Goal: Task Accomplishment & Management: Manage account settings

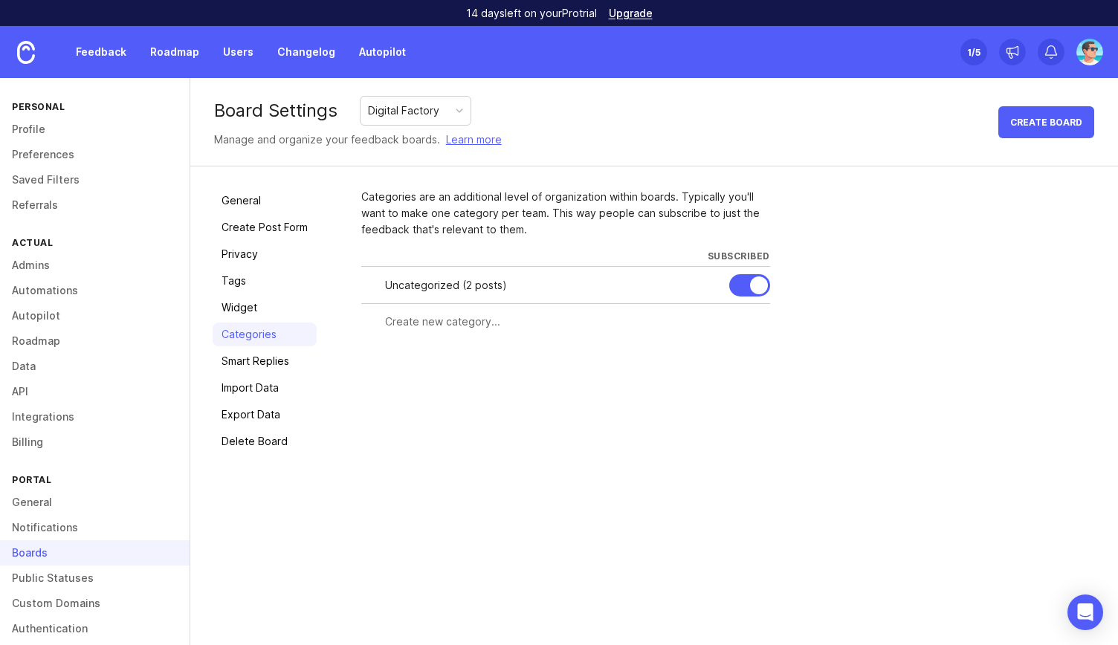
click at [188, 56] on link "Roadmap" at bounding box center [174, 52] width 67 height 27
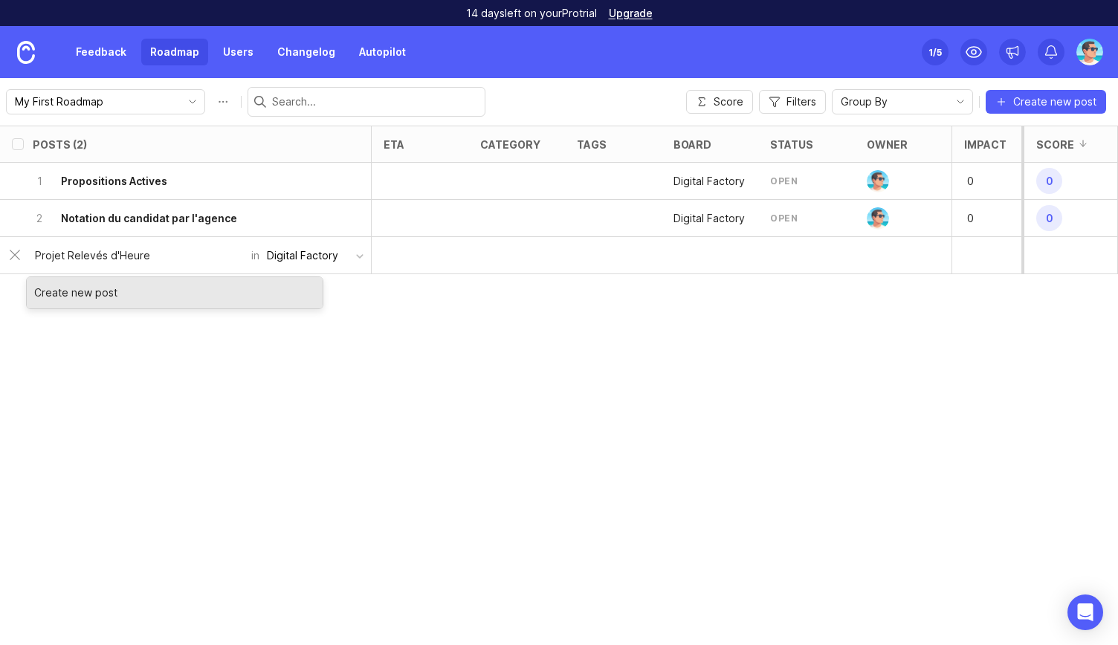
type input "Projet Relevés d'Heures"
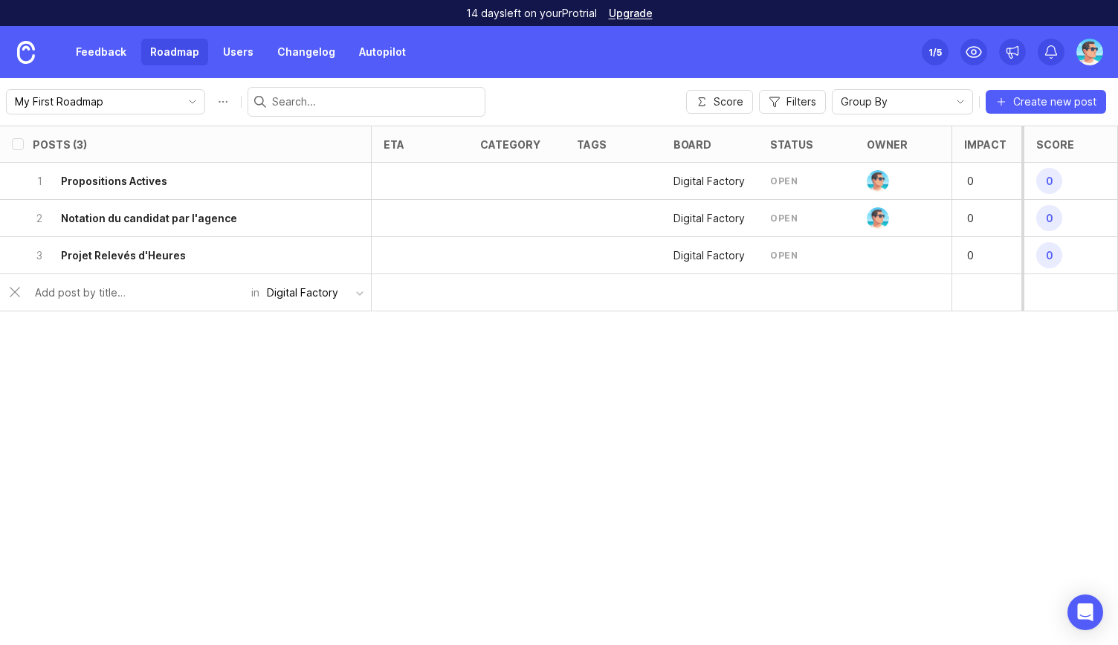
click at [207, 252] on div "3 Projet Relevés d'Heures" at bounding box center [181, 255] width 297 height 36
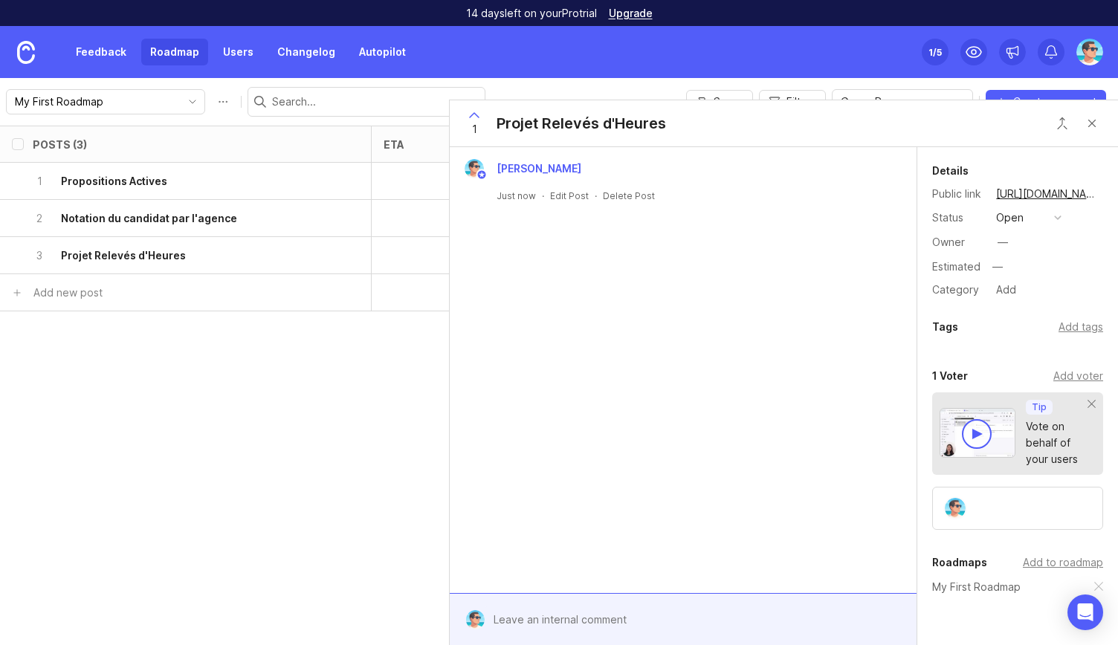
click at [1006, 237] on div "—" at bounding box center [1003, 242] width 10 height 16
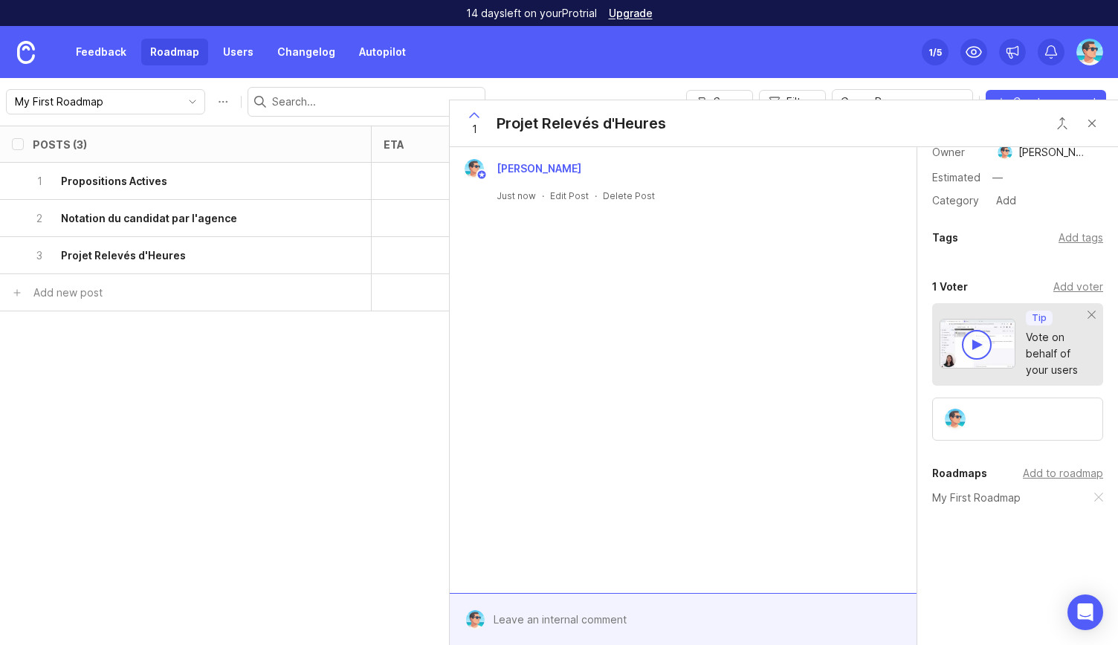
click at [1032, 471] on div "Add to roadmap" at bounding box center [1063, 474] width 80 height 16
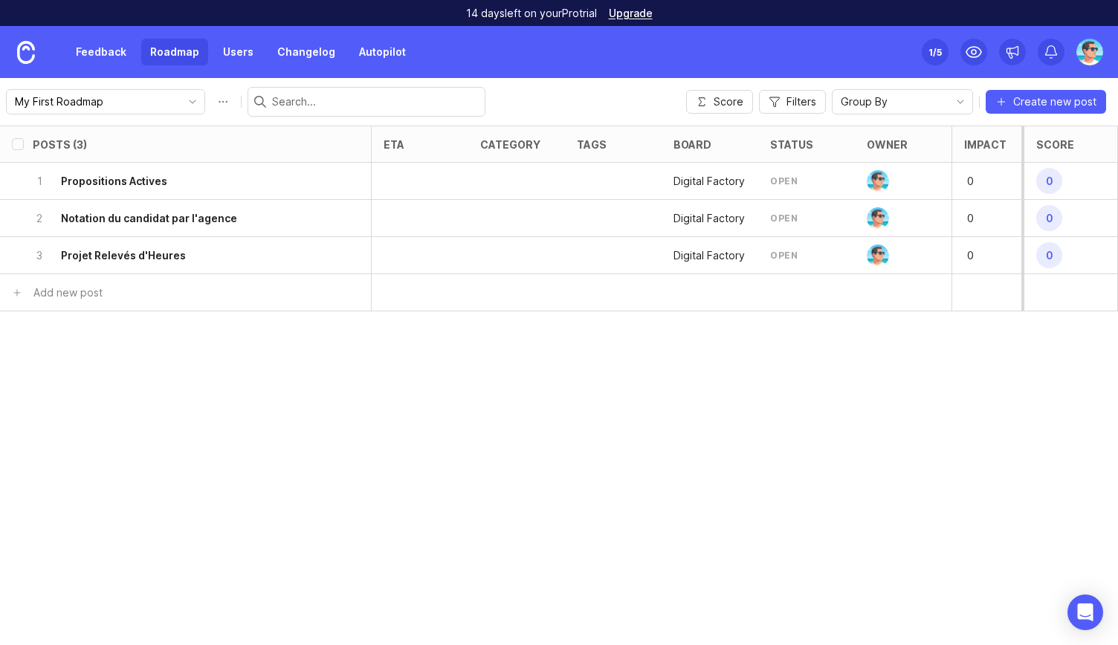
click at [22, 149] on div "Posts (3)" at bounding box center [185, 144] width 371 height 36
click at [19, 144] on input "checkbox" at bounding box center [18, 144] width 12 height 12
checkbox input "true"
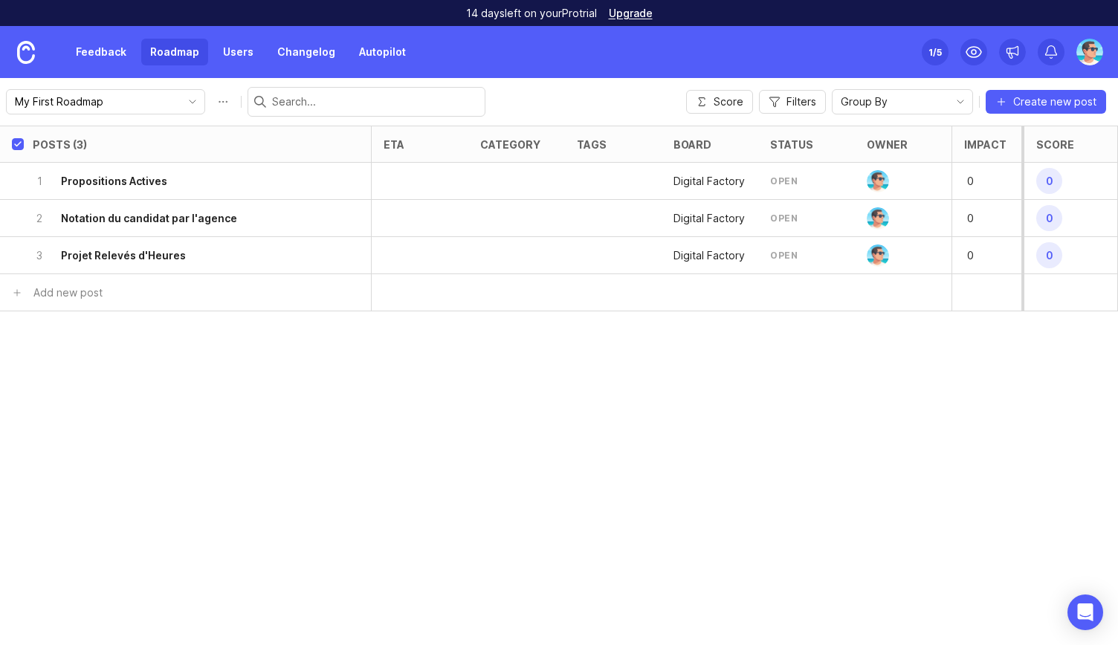
checkbox input "true"
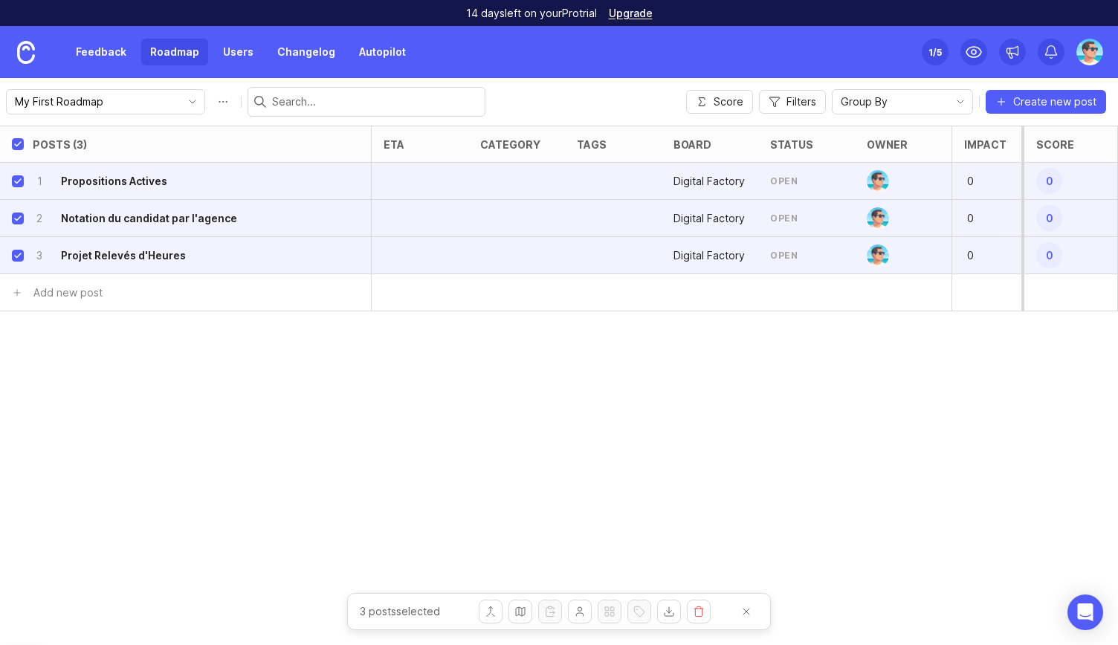
click at [665, 359] on div "Posts (3) eta category tags board status owner Impact Votes Effort Score 1 Prop…" at bounding box center [559, 386] width 1118 height 520
click at [242, 50] on link "Users" at bounding box center [238, 52] width 48 height 27
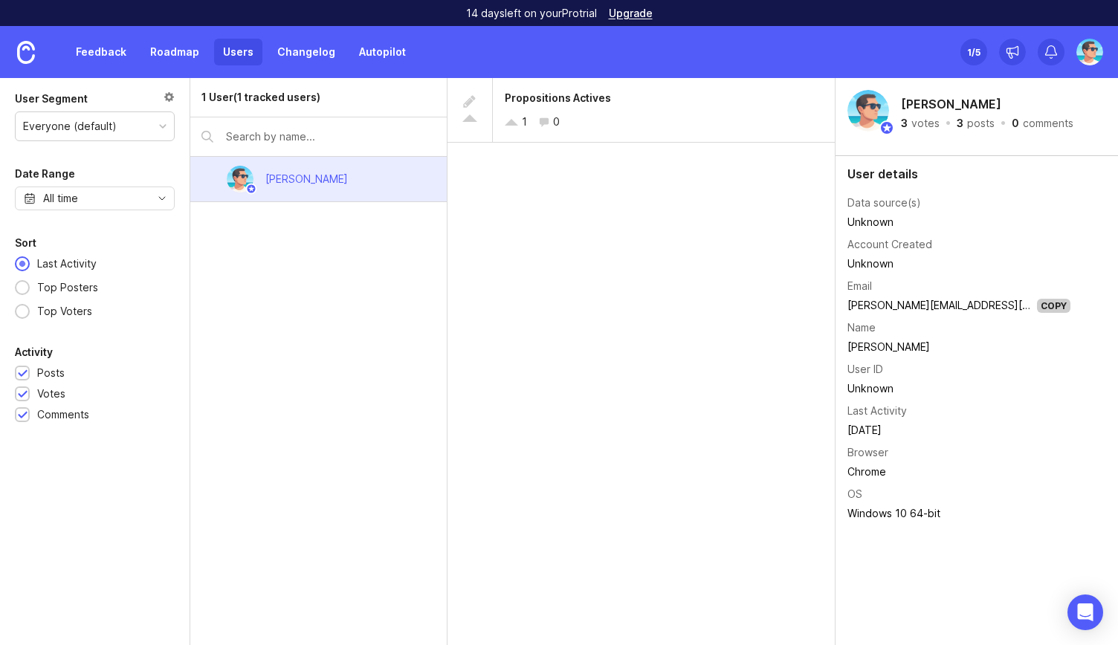
click at [98, 50] on link "Feedback" at bounding box center [101, 52] width 68 height 27
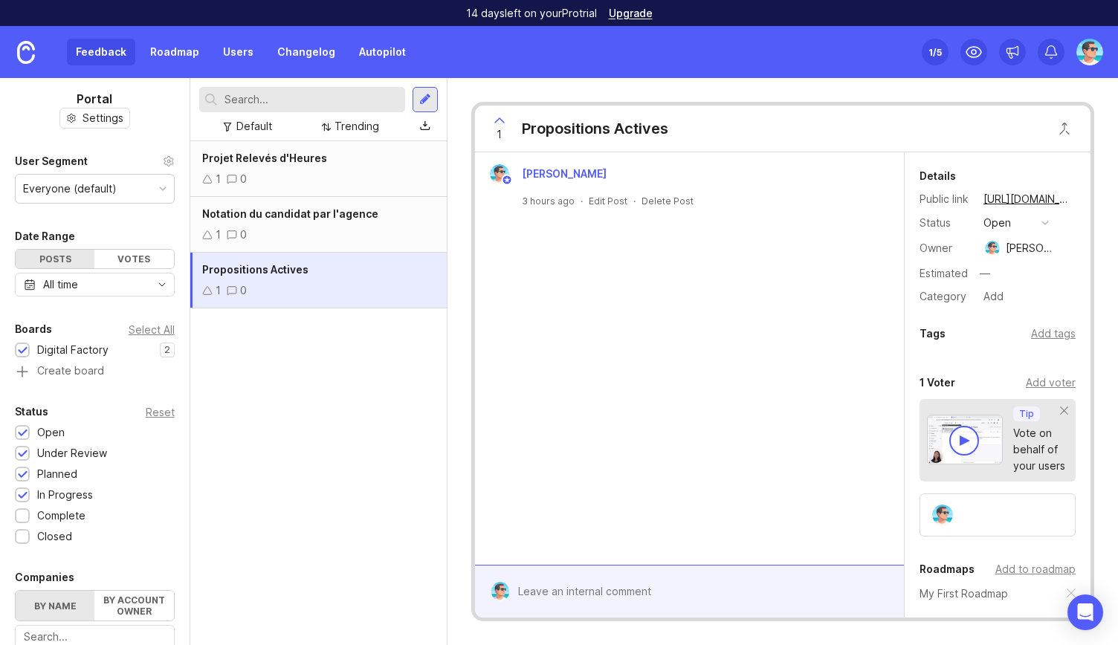
click at [171, 53] on link "Roadmap" at bounding box center [174, 52] width 67 height 27
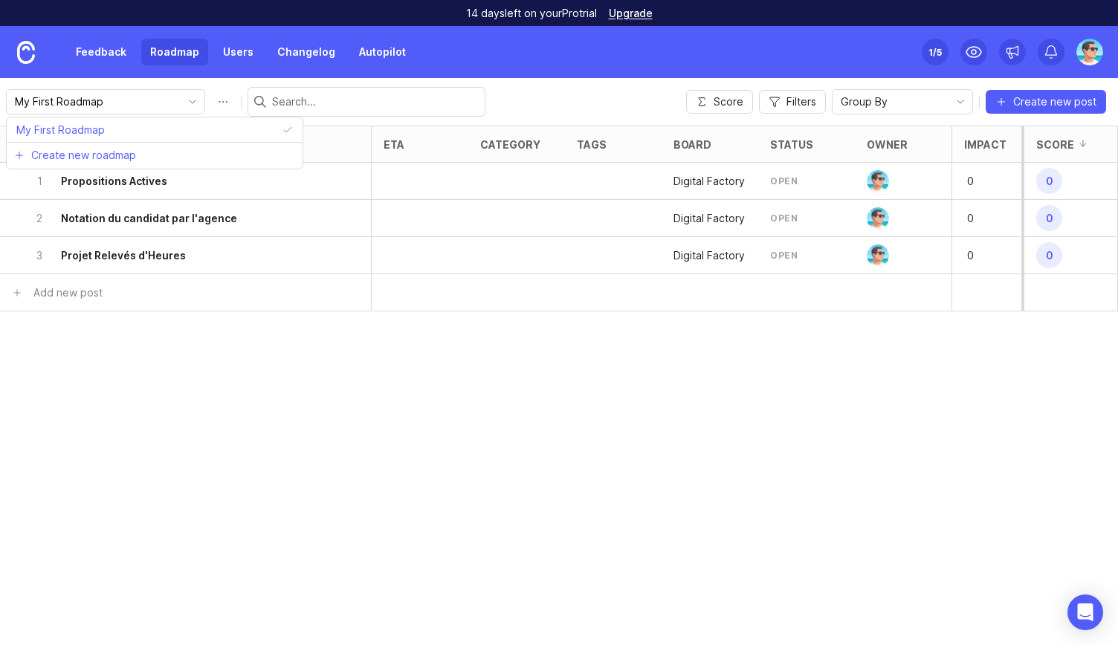
click at [126, 102] on input "My First Roadmap" at bounding box center [97, 102] width 164 height 16
click at [140, 155] on li "Create new roadmap" at bounding box center [155, 155] width 296 height 27
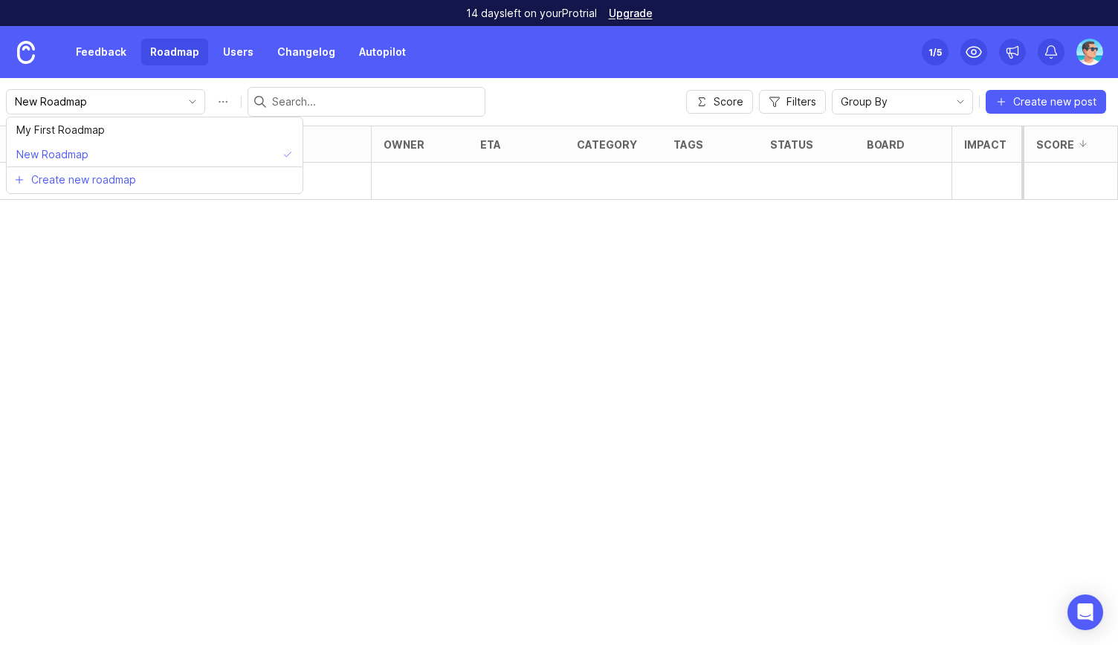
click at [95, 95] on input "New Roadmap" at bounding box center [97, 102] width 164 height 16
click at [201, 318] on div "Posts (0) owner eta category tags status board Impact Votes Effort Score Add ne…" at bounding box center [559, 386] width 1118 height 520
click at [160, 306] on div "Posts (0) owner eta category tags status board Impact Votes Effort Score Add ne…" at bounding box center [559, 386] width 1118 height 520
click at [170, 90] on div "Digital Factory" at bounding box center [105, 101] width 199 height 25
click at [181, 103] on icon "toggle icon" at bounding box center [193, 102] width 24 height 12
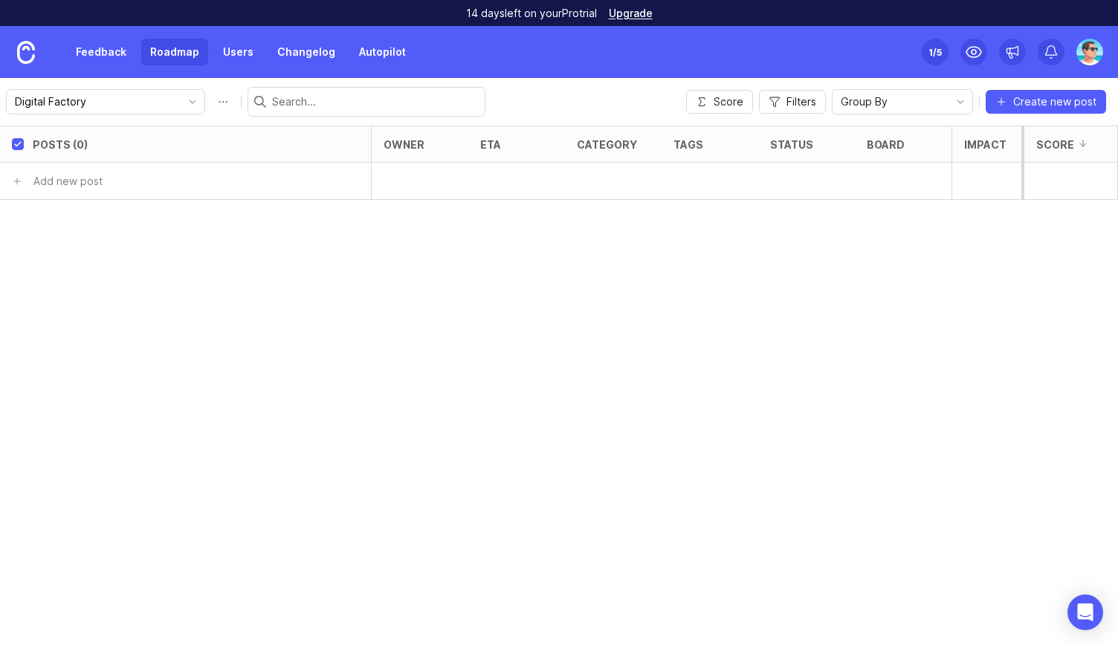
click at [181, 106] on icon "toggle icon" at bounding box center [193, 102] width 24 height 12
click at [142, 148] on li "Create new roadmap" at bounding box center [155, 150] width 296 height 27
type input "New Roadmap"
click at [211, 99] on button "Roadmap options" at bounding box center [223, 102] width 24 height 24
drag, startPoint x: 143, startPoint y: 100, endPoint x: 0, endPoint y: 99, distance: 142.8
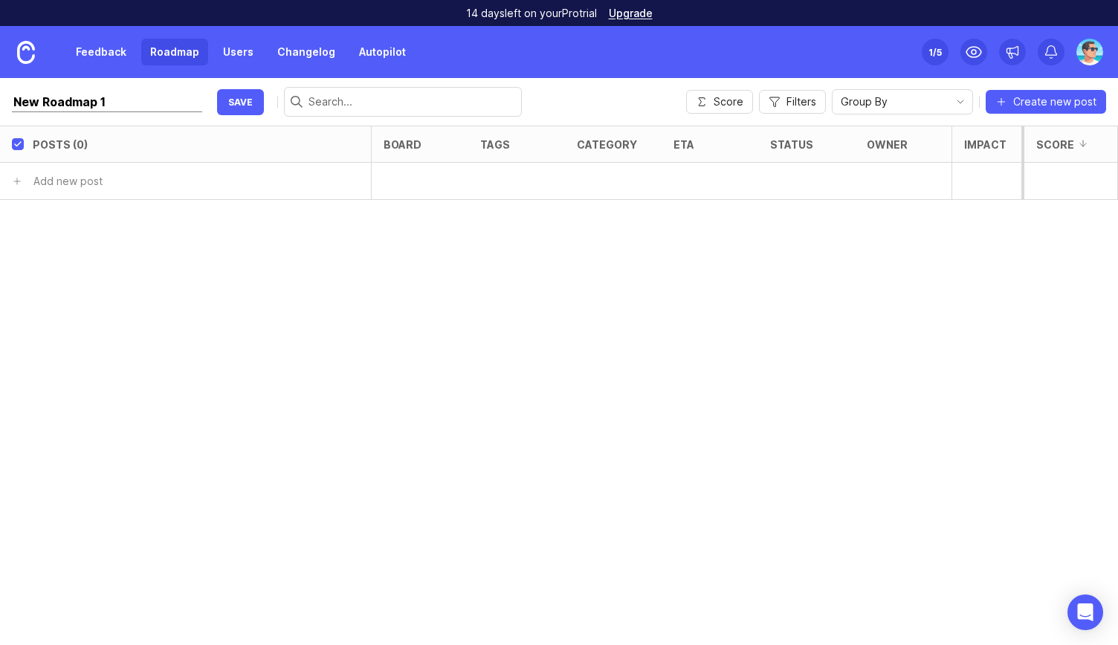
click at [0, 99] on div "New Roadmap 1 save Score Filters Group By Create new post" at bounding box center [559, 102] width 1118 height 48
type input "Digital Factory"
click button "save" at bounding box center [240, 102] width 47 height 26
type input "Digital Factory"
click at [181, 105] on icon "toggle icon" at bounding box center [193, 102] width 24 height 12
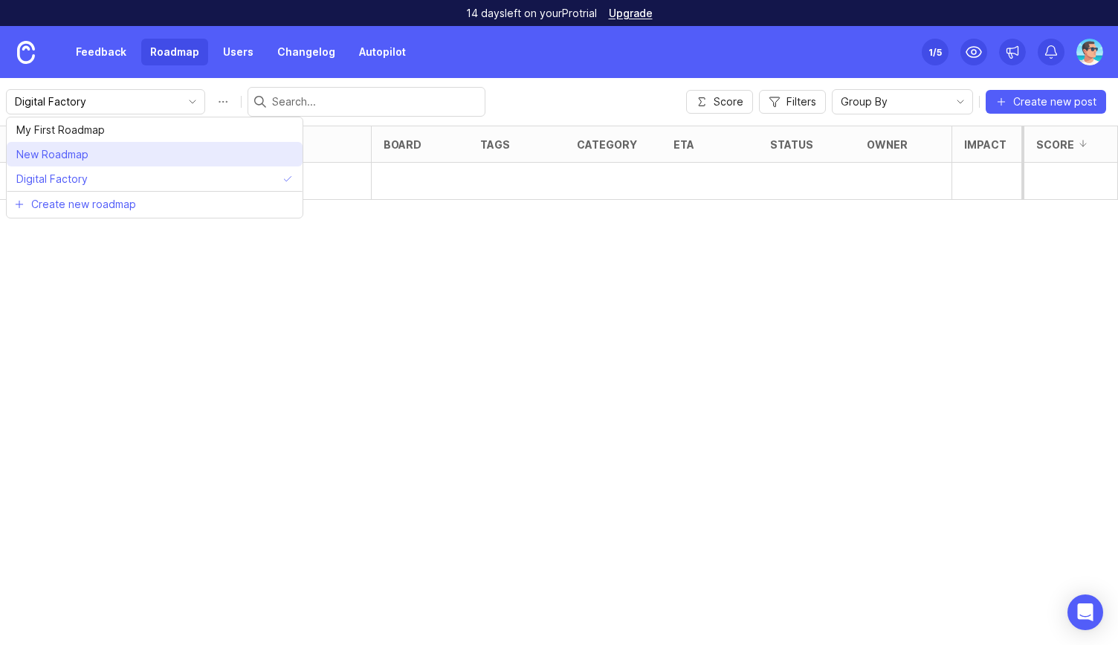
click at [134, 157] on li "New Roadmap" at bounding box center [155, 154] width 296 height 25
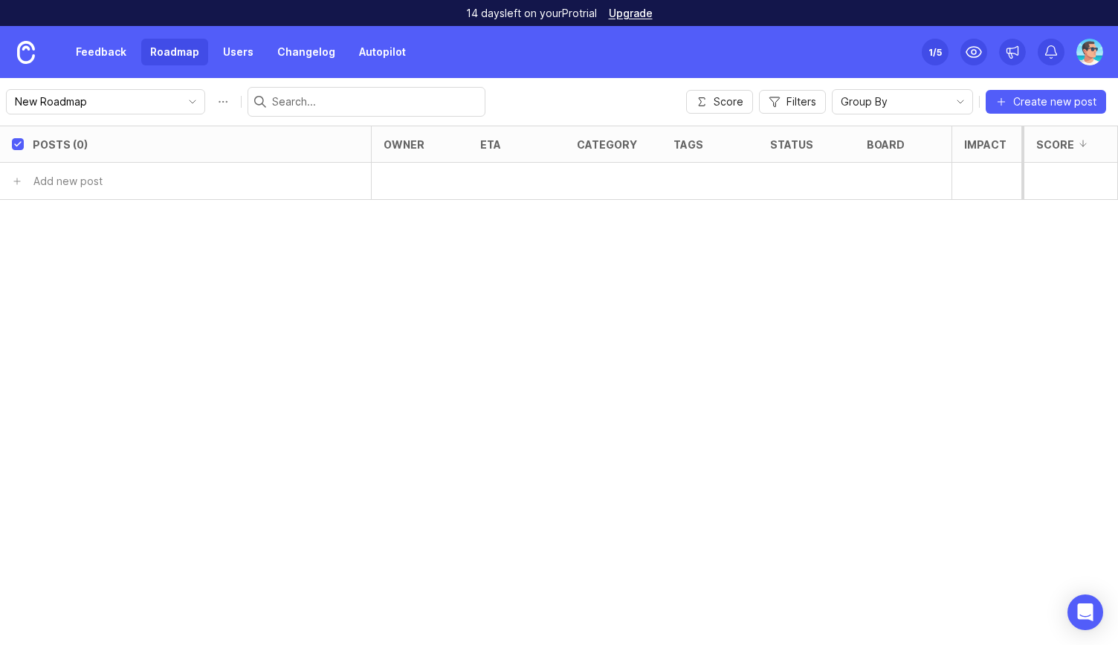
click at [211, 106] on button "Roadmap options" at bounding box center [223, 102] width 24 height 24
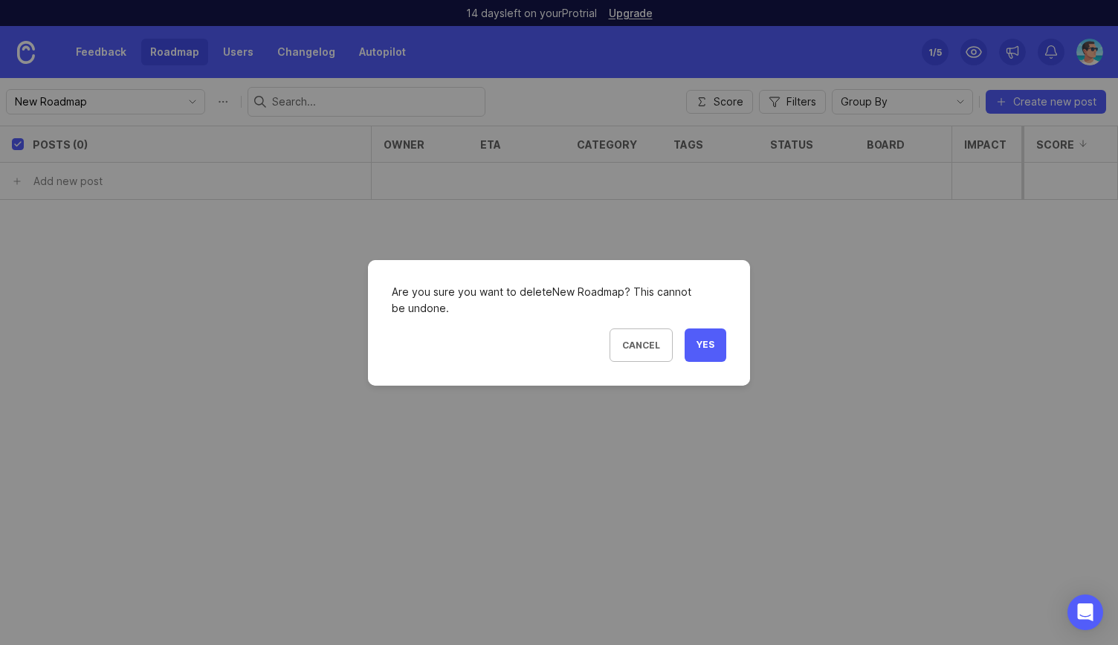
click at [712, 347] on span "Yes" at bounding box center [706, 345] width 18 height 13
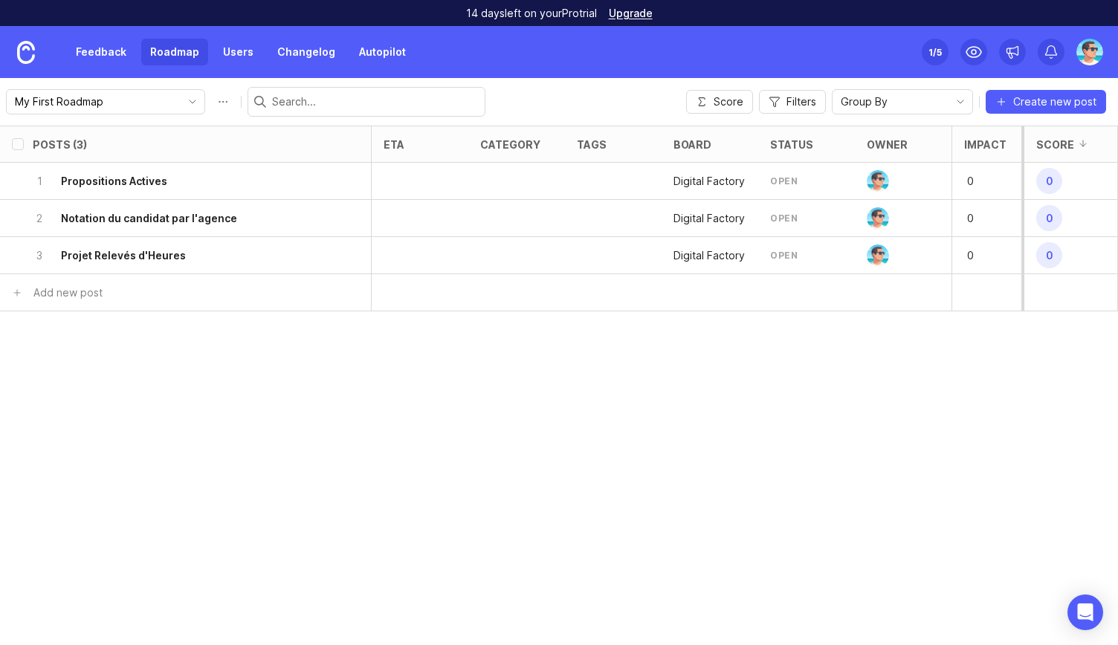
click at [18, 144] on input "checkbox" at bounding box center [18, 144] width 12 height 12
checkbox input "true"
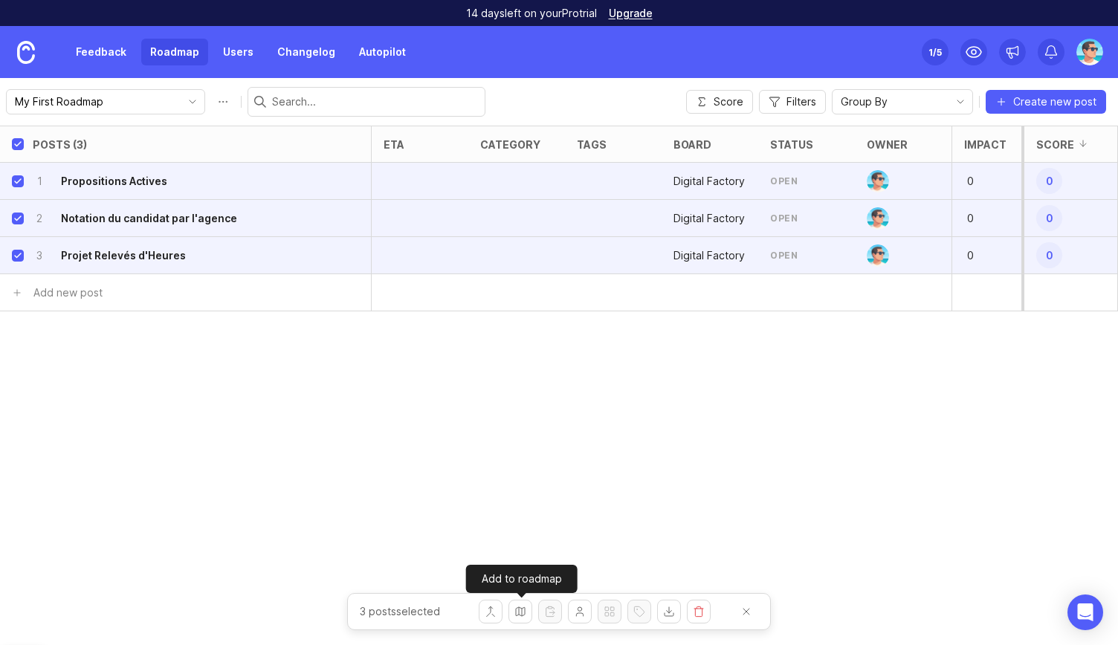
click at [529, 613] on button "Add to roadmap" at bounding box center [521, 612] width 24 height 24
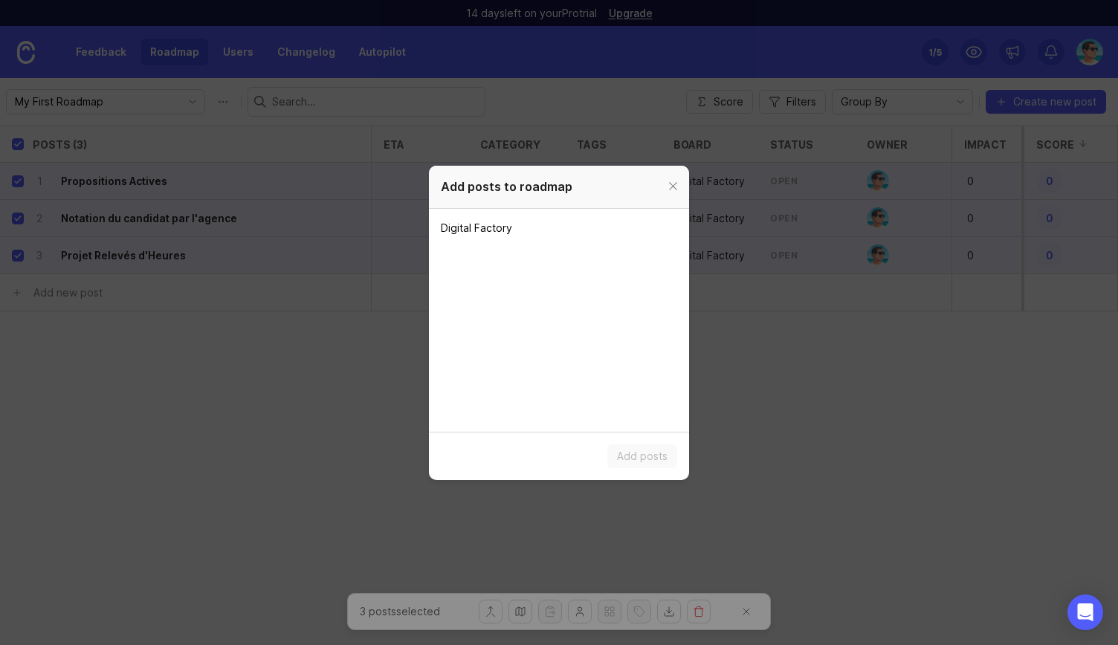
click at [482, 234] on span "Digital Factory" at bounding box center [476, 228] width 71 height 15
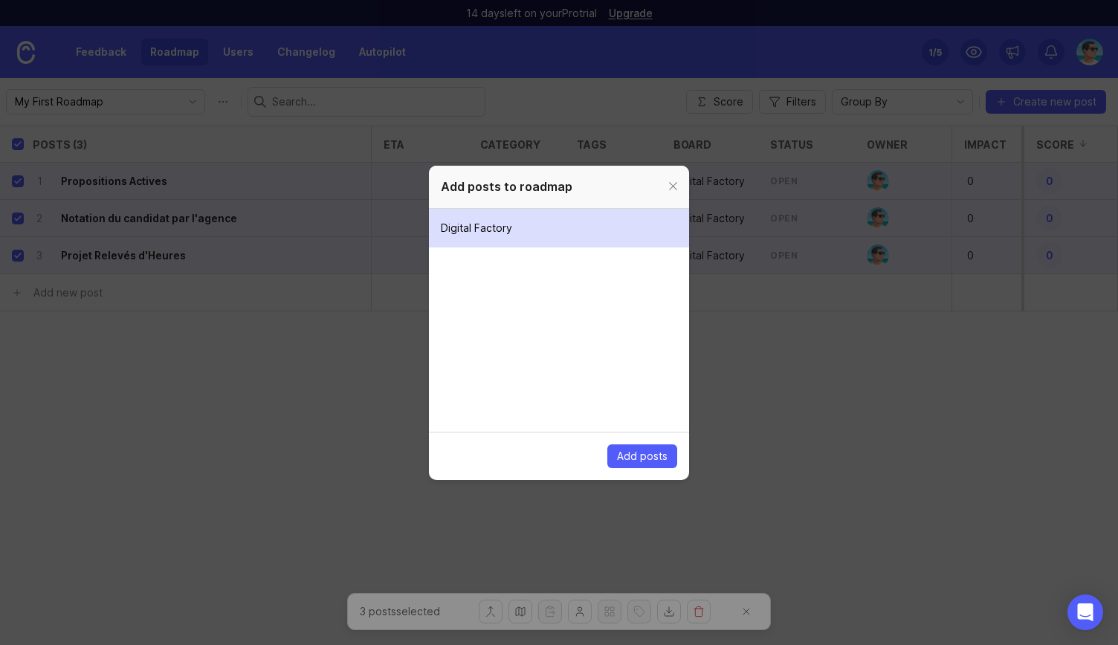
click at [642, 457] on span "Add posts" at bounding box center [642, 456] width 51 height 15
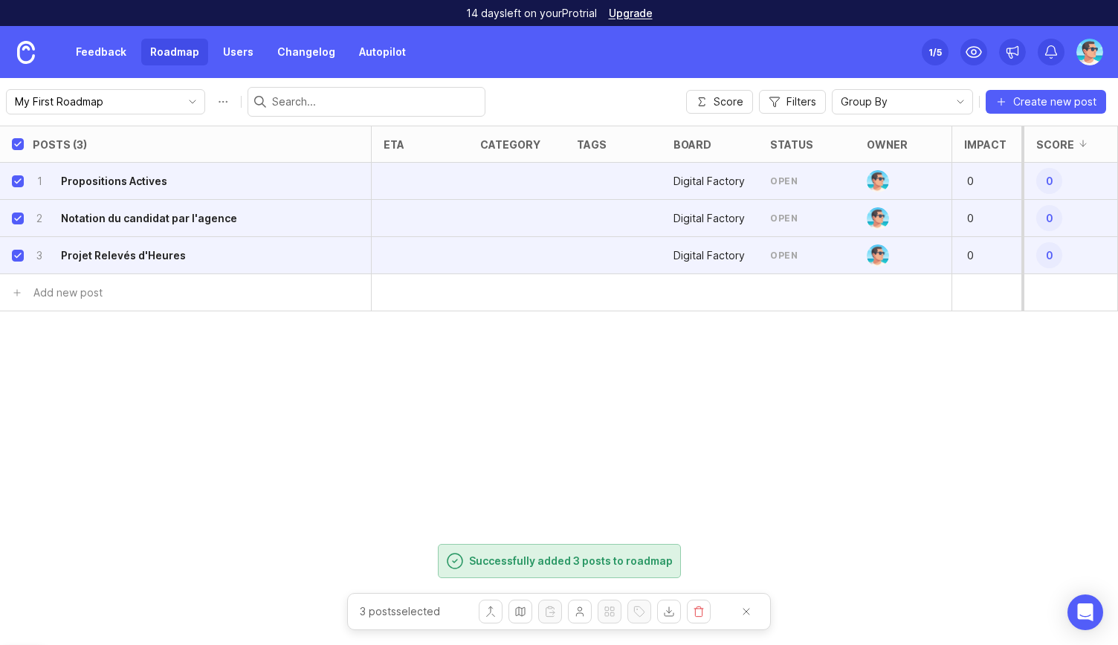
click at [624, 506] on div "Posts (3) eta category tags board status owner Impact Votes Effort Score 1 Prop…" at bounding box center [559, 386] width 1118 height 520
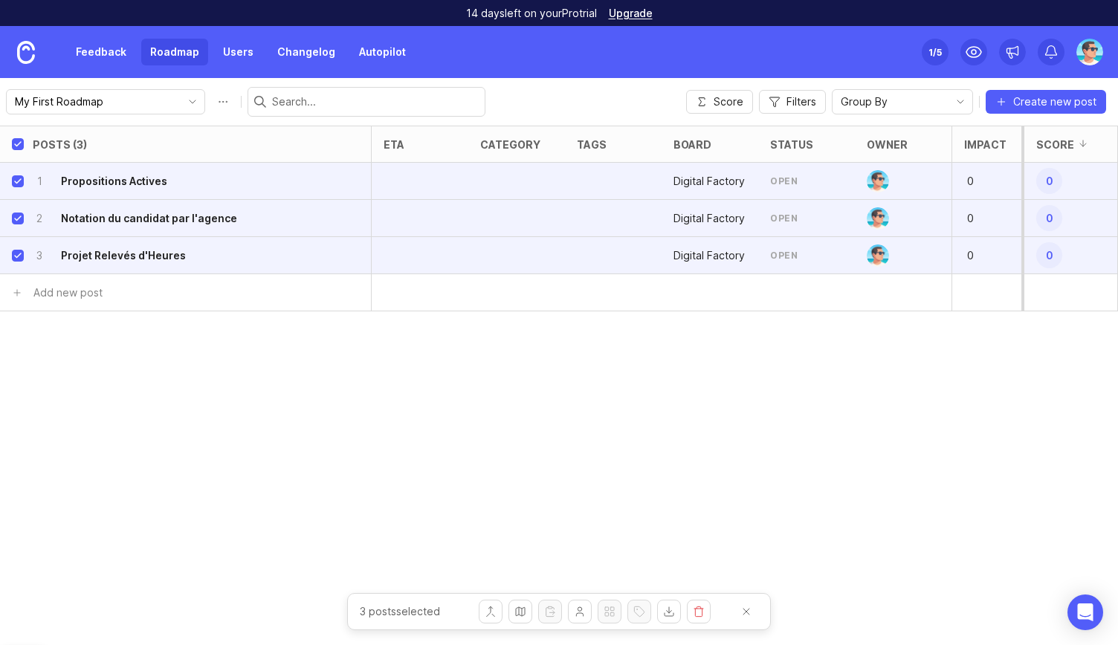
click at [110, 102] on input "My First Roadmap" at bounding box center [97, 102] width 164 height 16
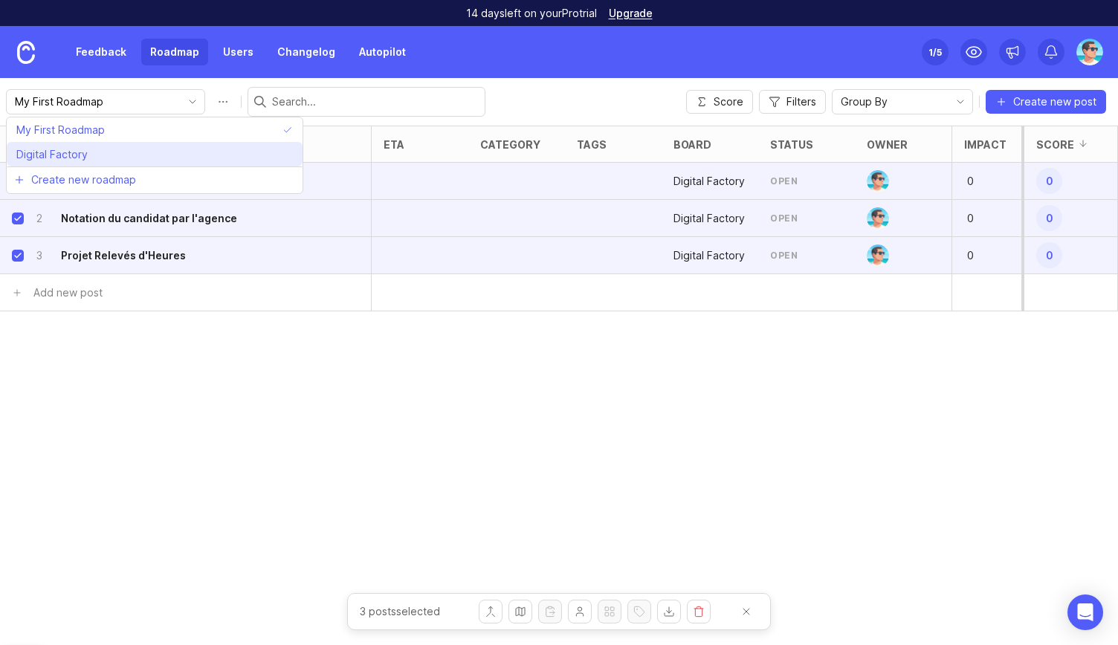
click at [111, 151] on li "Digital Factory" at bounding box center [155, 154] width 296 height 25
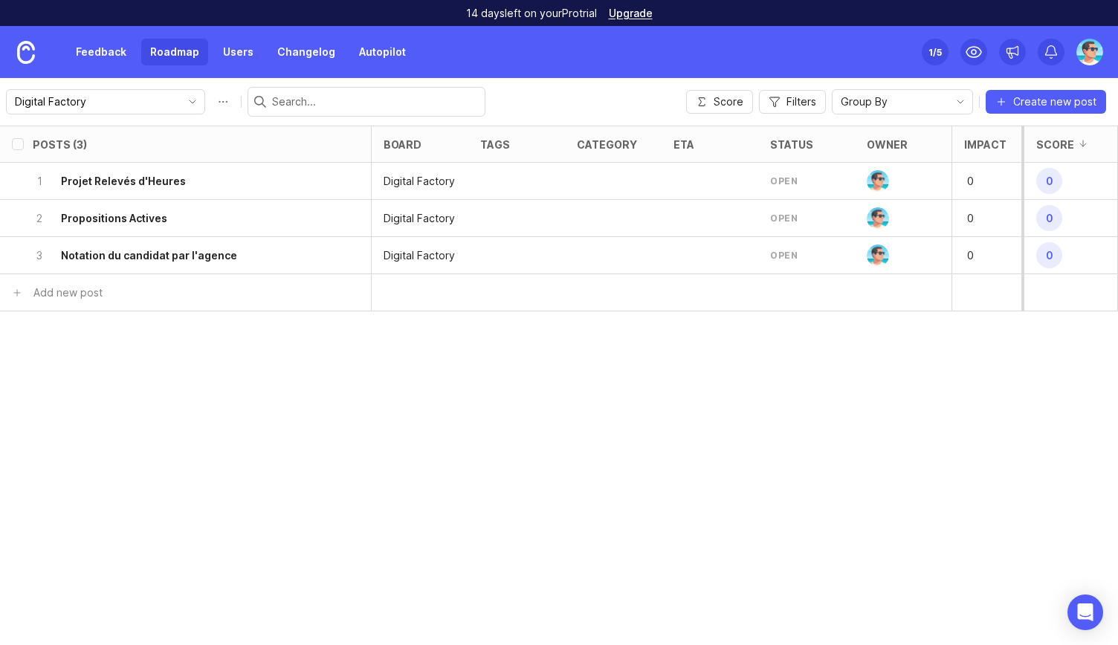
click at [306, 374] on div "Posts (3) board tags category eta status owner Impact Votes Effort Score 1 Proj…" at bounding box center [559, 386] width 1118 height 520
click at [935, 100] on div "Group By" at bounding box center [891, 102] width 116 height 24
click at [916, 135] on li "Board" at bounding box center [905, 129] width 140 height 25
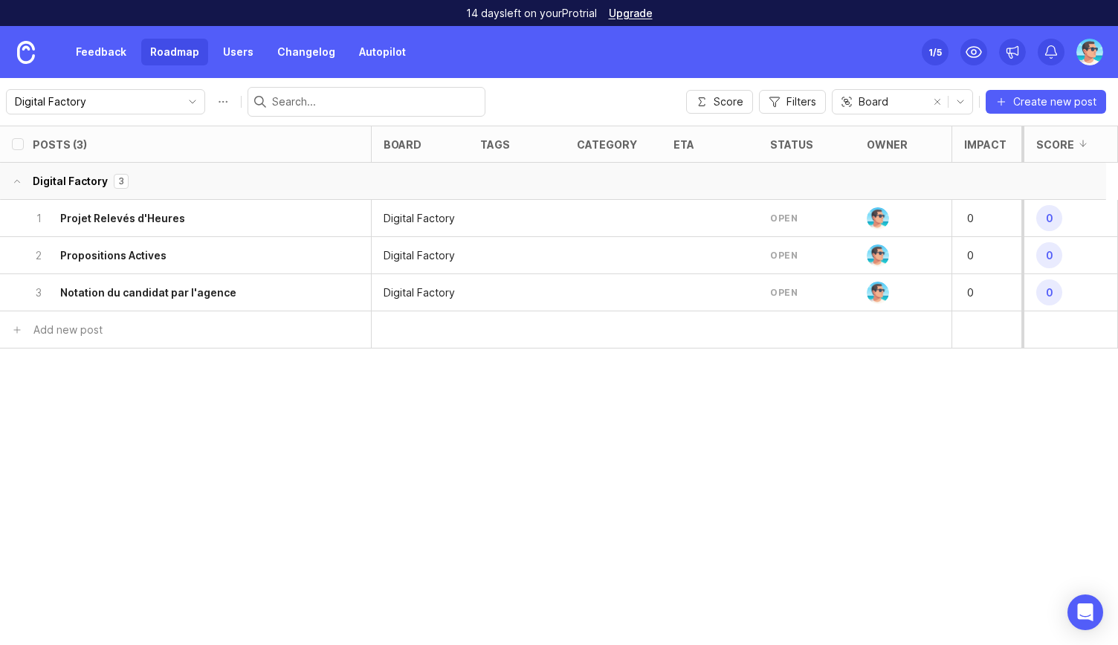
click at [908, 104] on div "Board" at bounding box center [880, 102] width 94 height 24
click at [909, 159] on li "Category" at bounding box center [905, 154] width 140 height 25
click at [895, 107] on span "Category" at bounding box center [882, 102] width 47 height 16
click at [940, 97] on button "remove selection" at bounding box center [937, 101] width 21 height 21
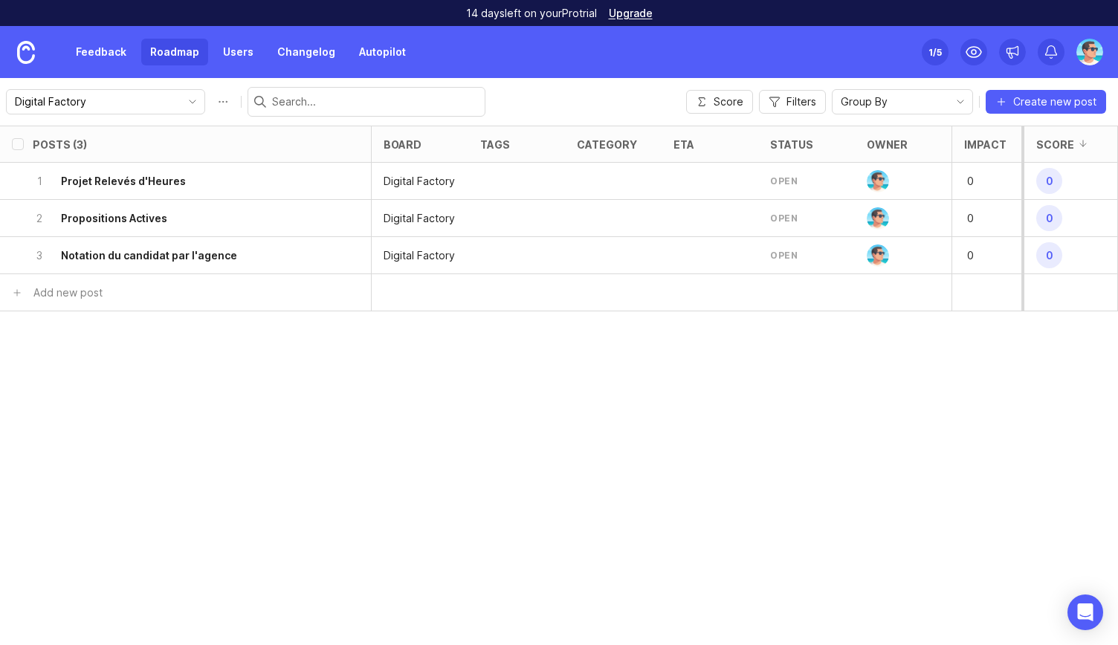
click at [707, 96] on icon "button" at bounding box center [702, 102] width 12 height 12
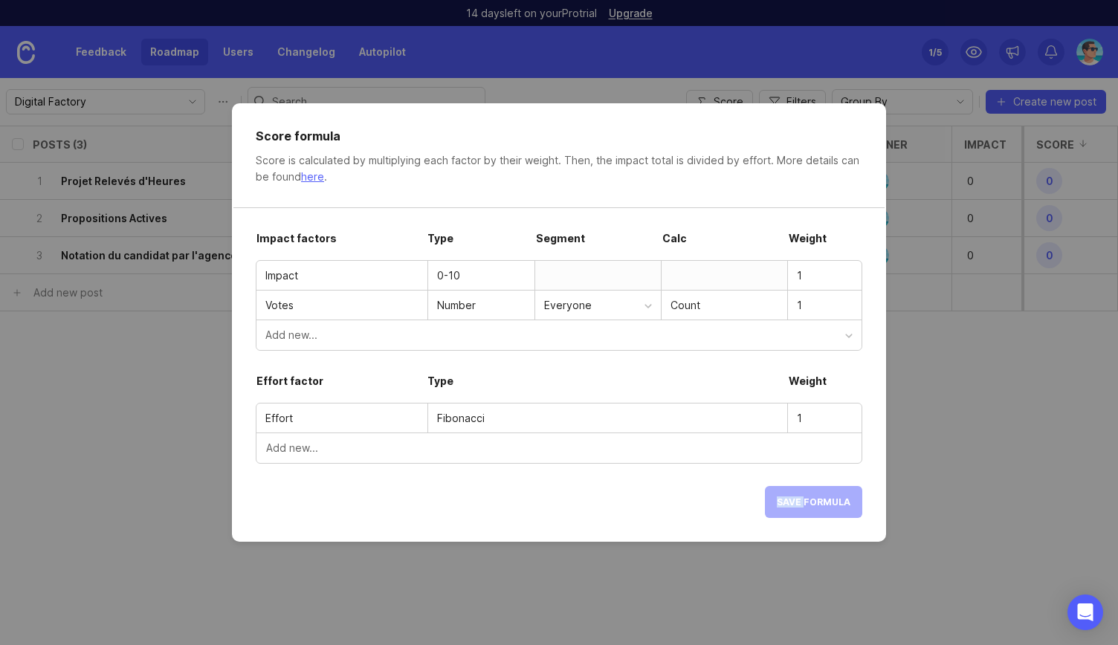
drag, startPoint x: 806, startPoint y: 503, endPoint x: 729, endPoint y: 497, distance: 77.6
click at [742, 497] on div "Save formula" at bounding box center [559, 491] width 607 height 54
click at [697, 498] on div "Save formula" at bounding box center [559, 491] width 607 height 54
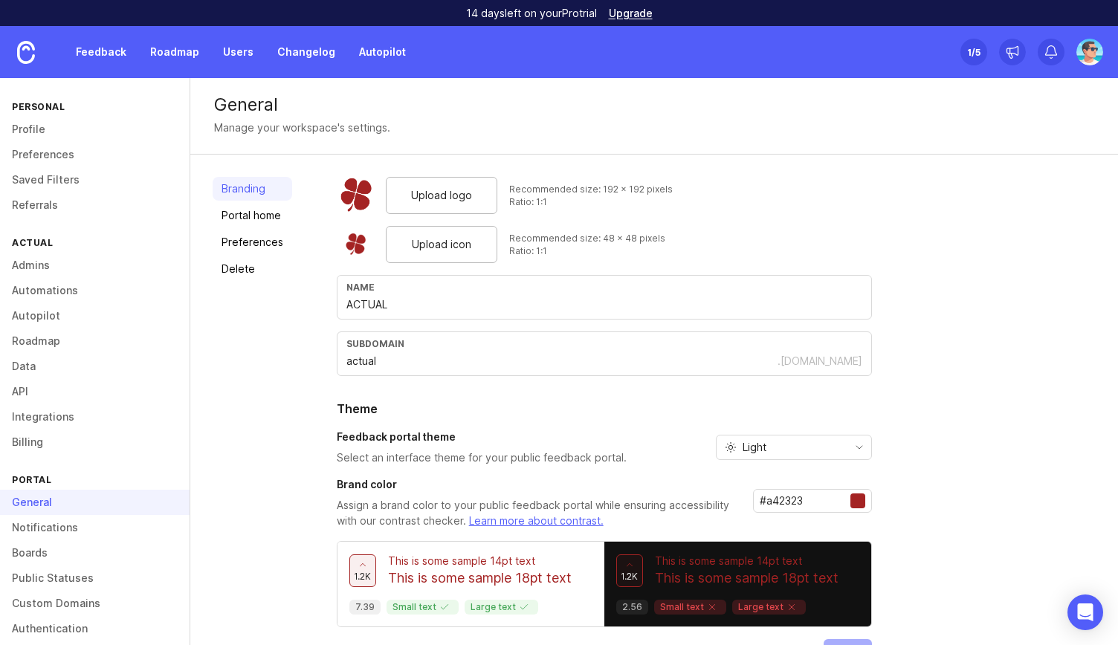
click at [34, 136] on link "Profile" at bounding box center [95, 129] width 190 height 25
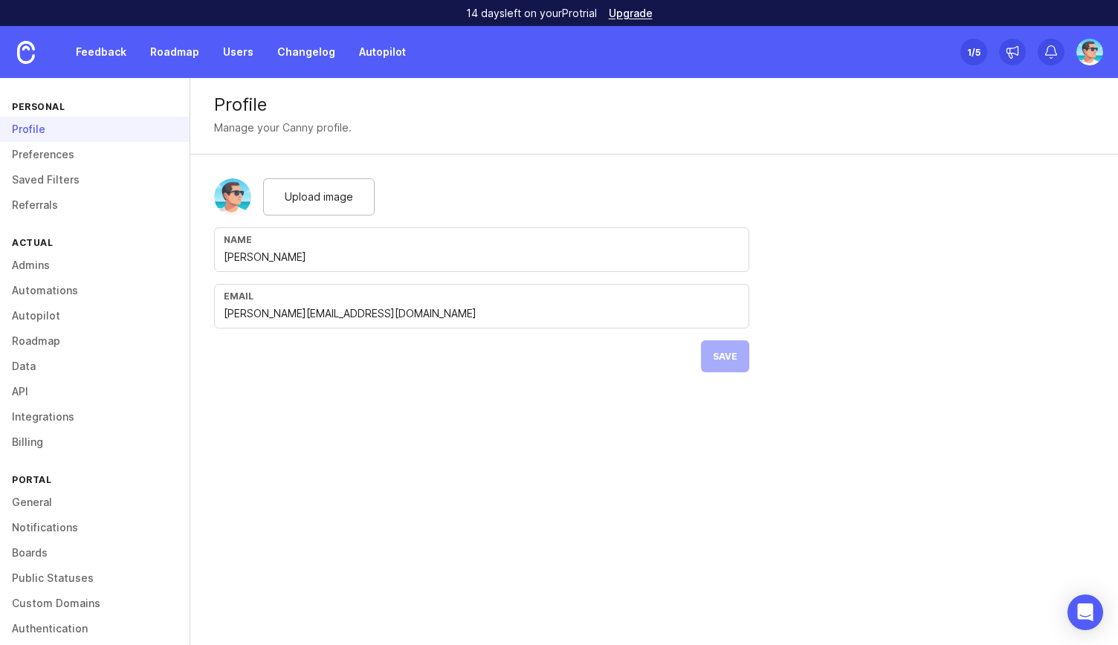
click at [32, 161] on link "Preferences" at bounding box center [95, 154] width 190 height 25
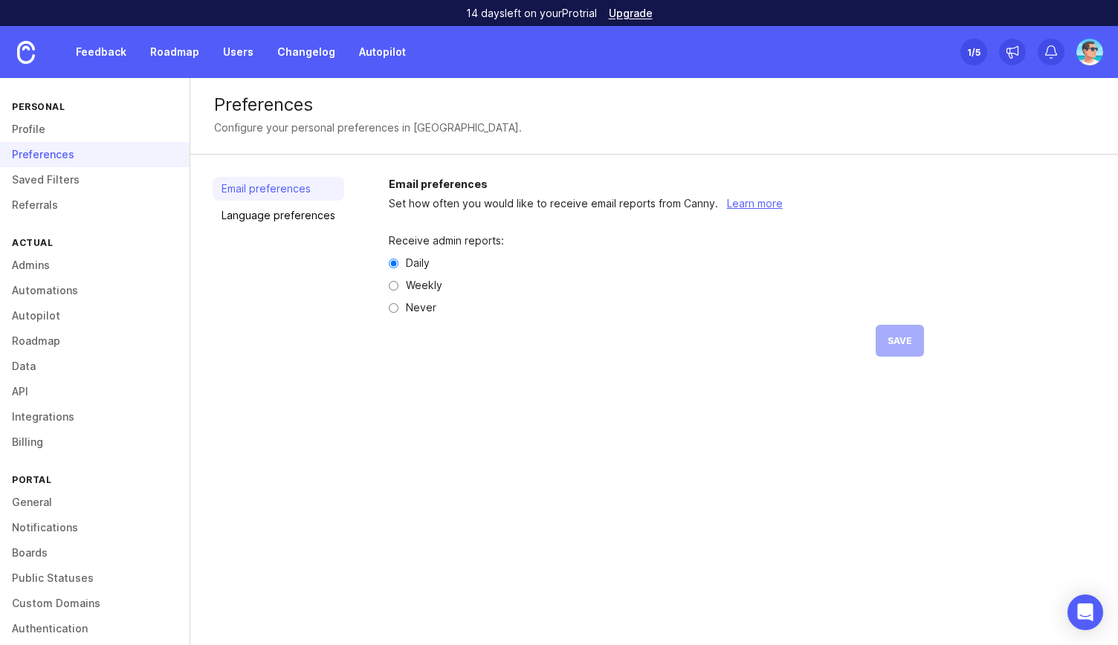
click at [30, 183] on link "Saved Filters" at bounding box center [95, 179] width 190 height 25
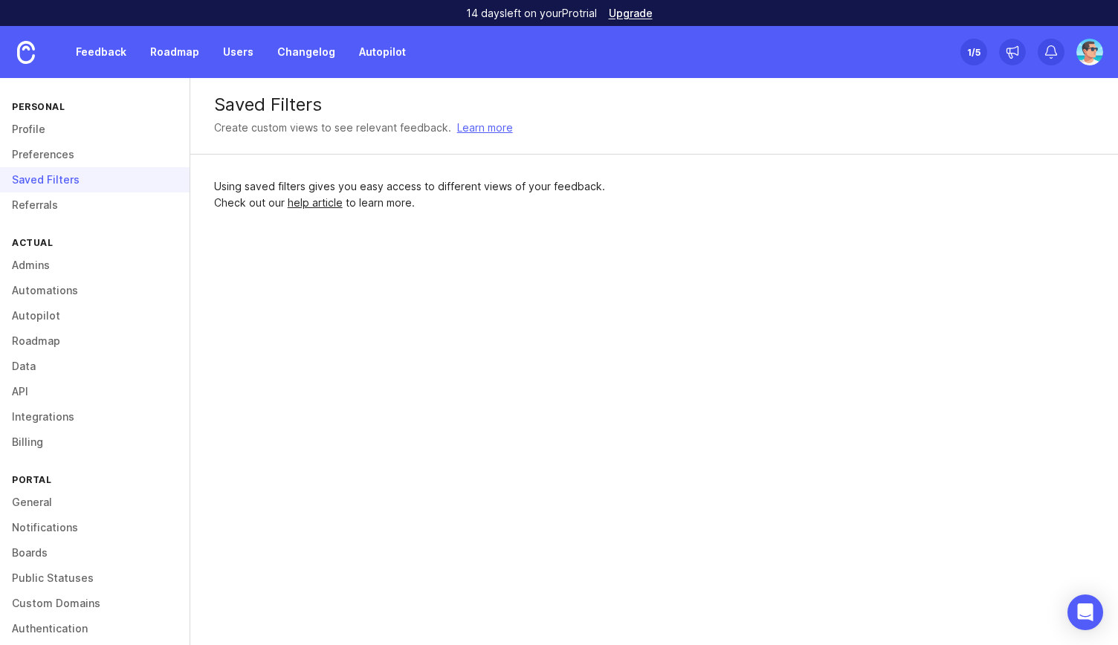
click at [34, 204] on link "Referrals" at bounding box center [95, 205] width 190 height 25
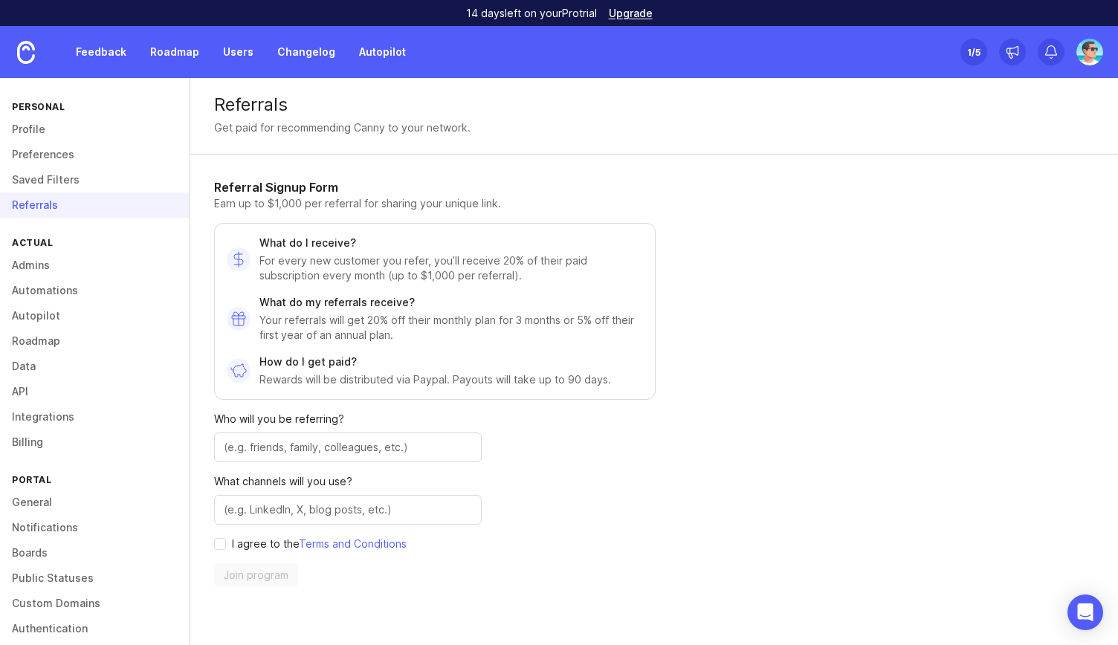
click at [33, 273] on link "Admins" at bounding box center [95, 265] width 190 height 25
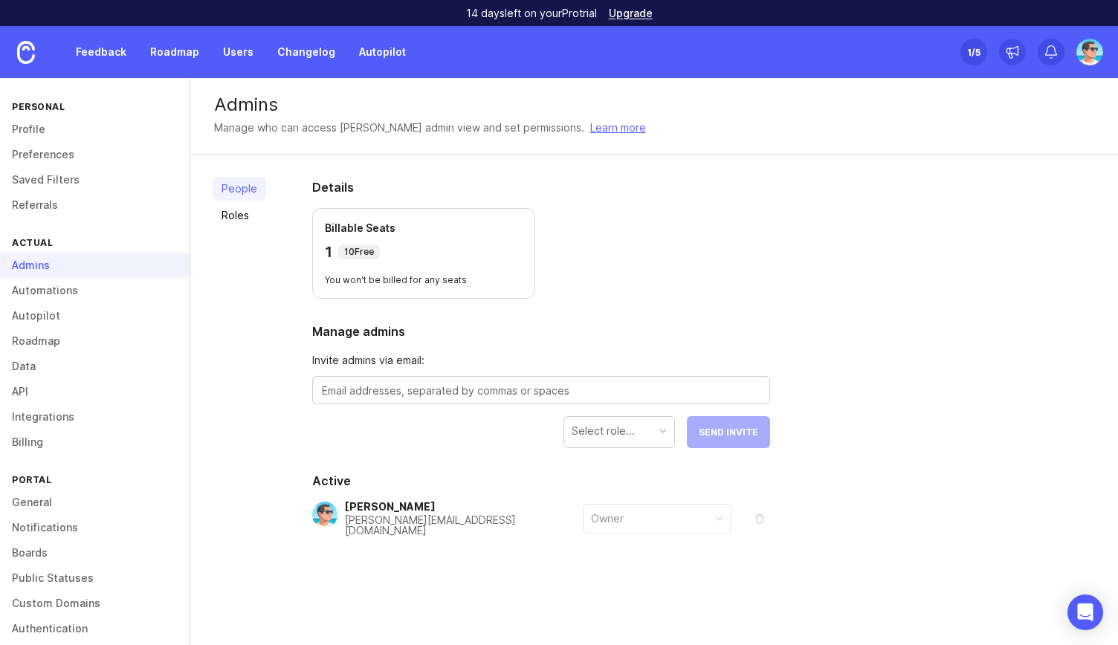
click at [34, 294] on link "Automations" at bounding box center [95, 290] width 190 height 25
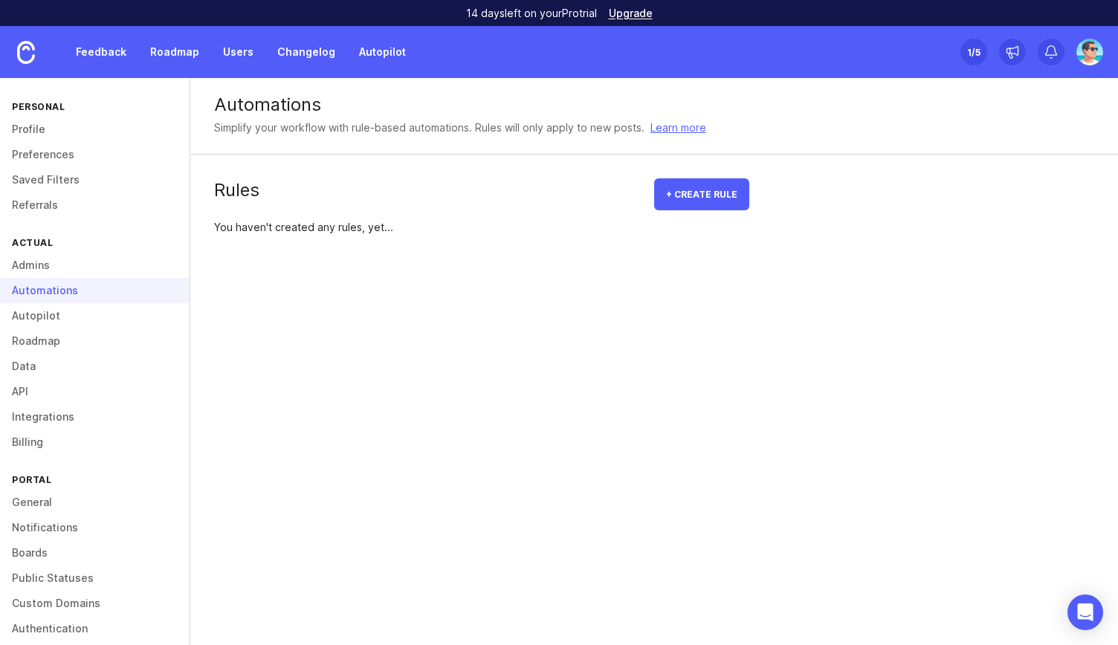
click at [34, 314] on link "Autopilot" at bounding box center [95, 315] width 190 height 25
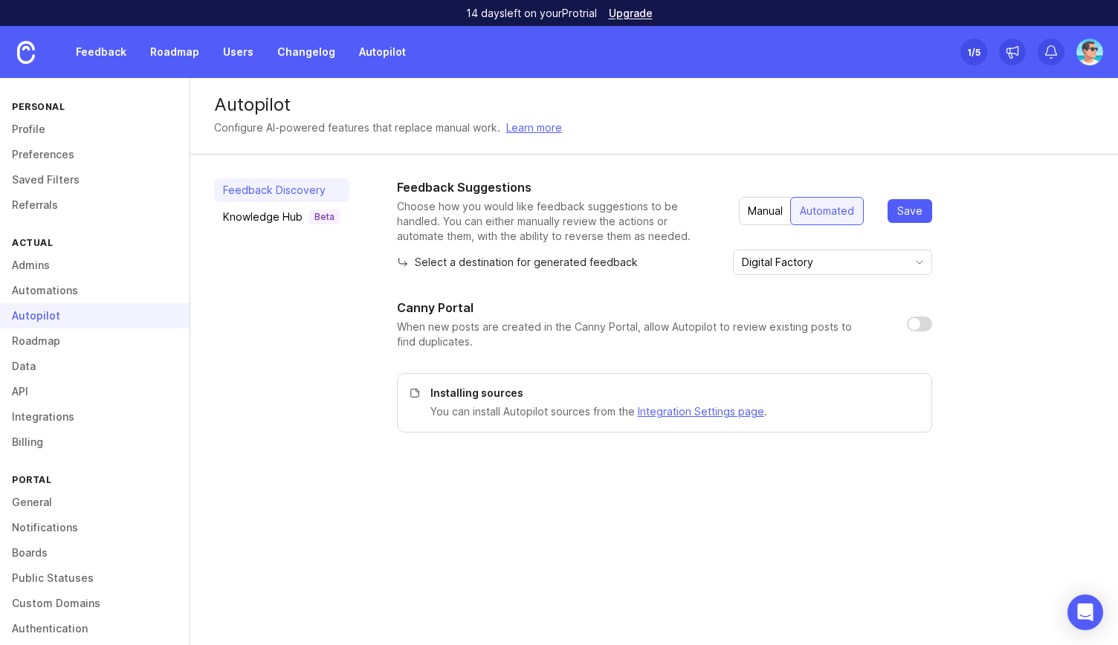
click at [764, 213] on div "Manual" at bounding box center [765, 211] width 53 height 27
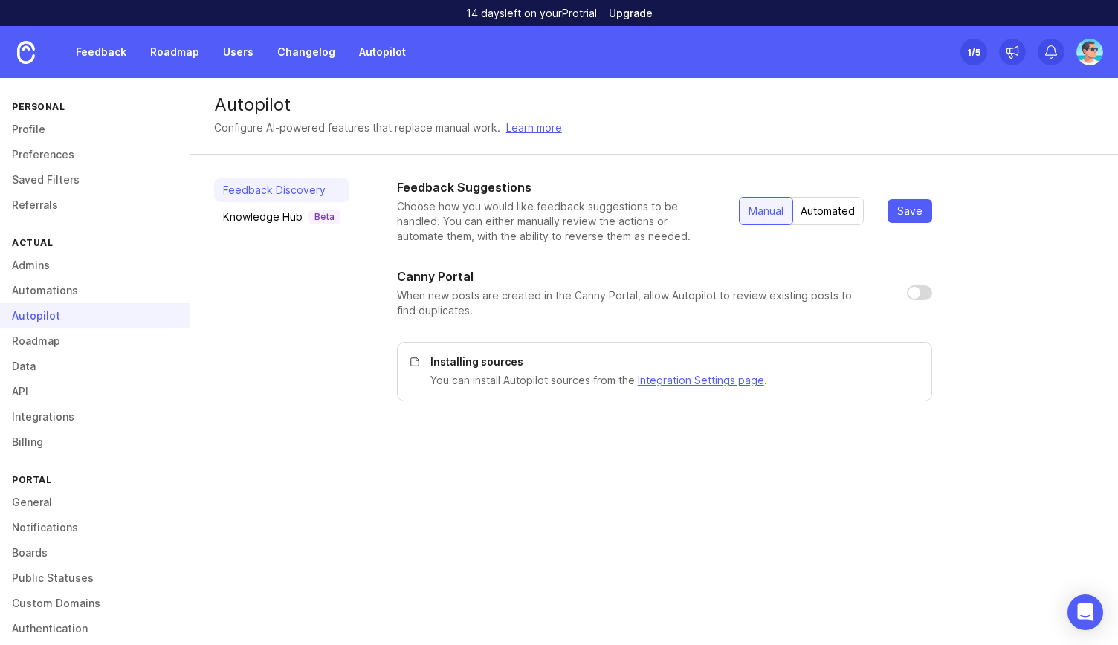
click at [915, 295] on input "checkbox" at bounding box center [919, 293] width 25 height 15
click at [575, 300] on p "When new posts are created in the Canny Portal, allow Autopilot to review exist…" at bounding box center [640, 304] width 486 height 30
click at [918, 294] on input "checkbox" at bounding box center [919, 293] width 25 height 15
checkbox input "false"
click at [913, 209] on span "Save" at bounding box center [910, 211] width 25 height 15
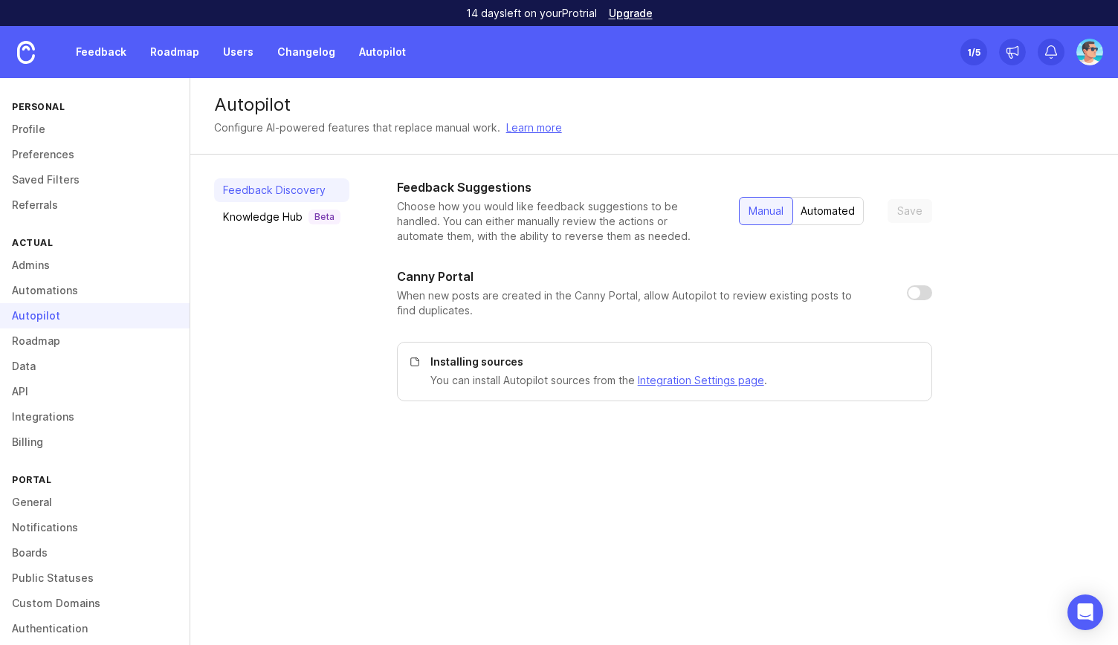
click at [91, 344] on link "Roadmap" at bounding box center [95, 341] width 190 height 25
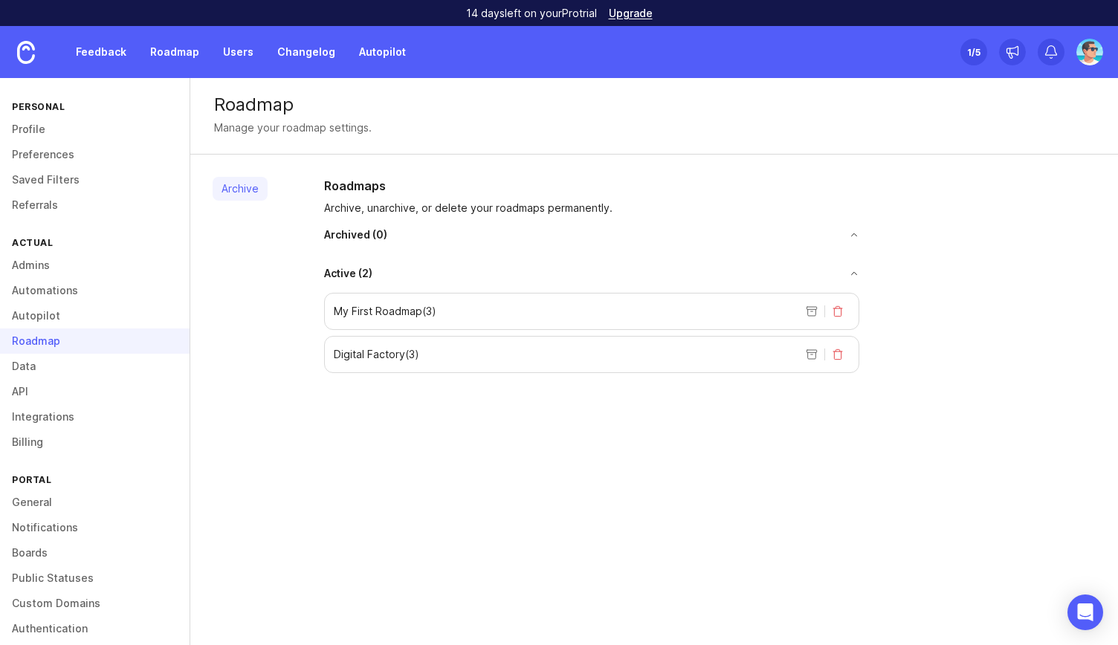
click at [65, 367] on link "Data" at bounding box center [95, 366] width 190 height 25
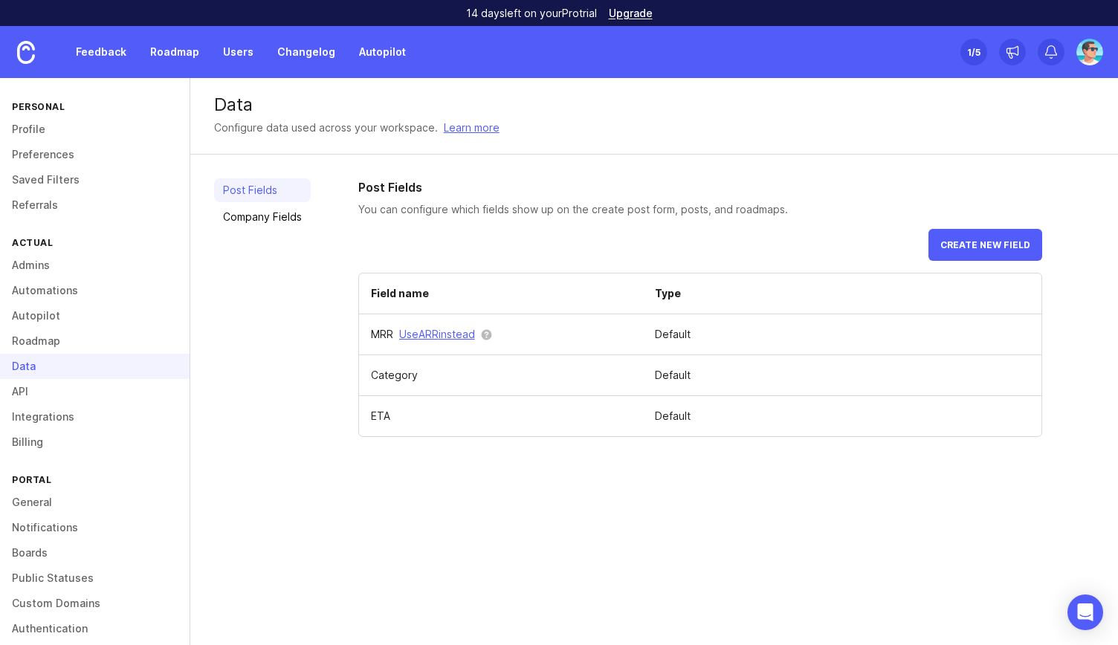
click at [37, 387] on link "API" at bounding box center [95, 391] width 190 height 25
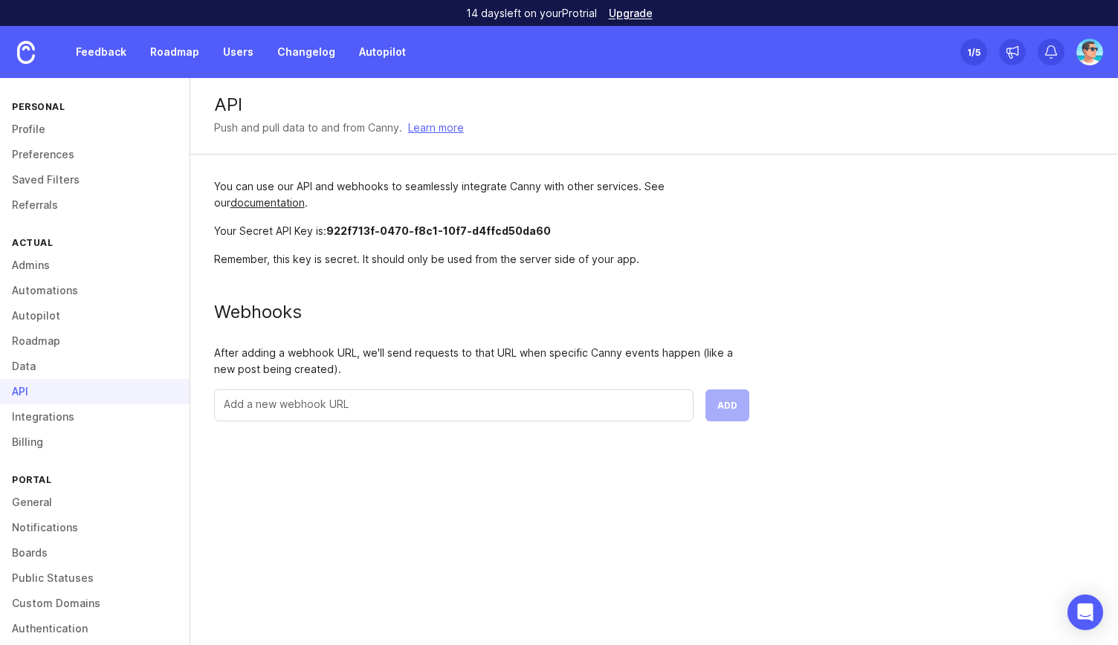
click at [48, 408] on link "Integrations" at bounding box center [95, 417] width 190 height 25
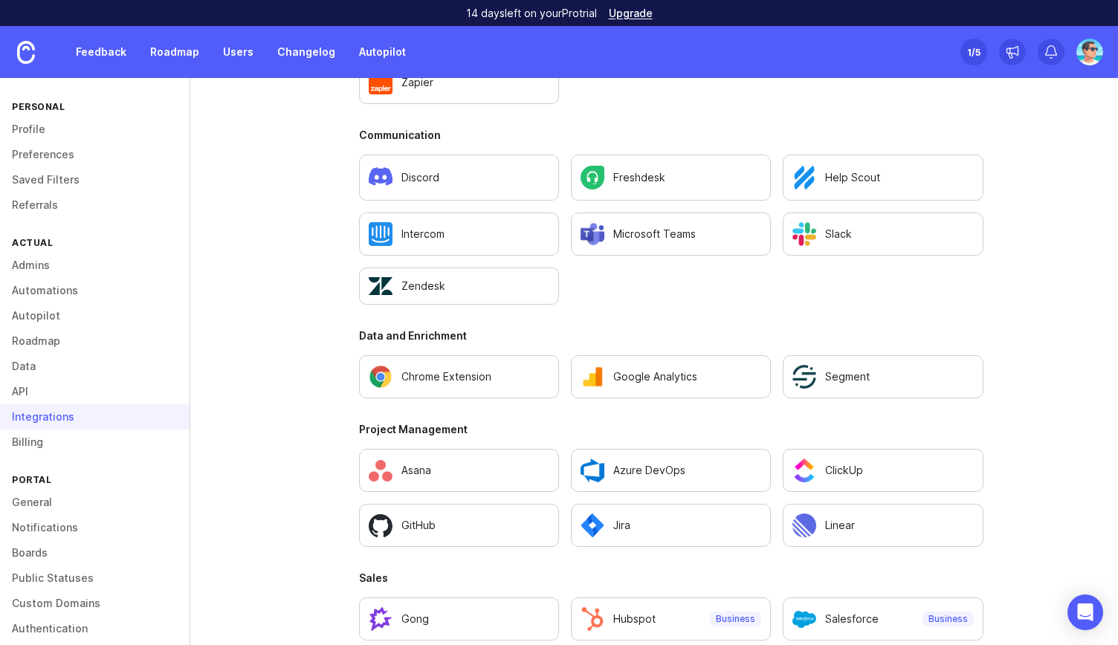
scroll to position [959, 0]
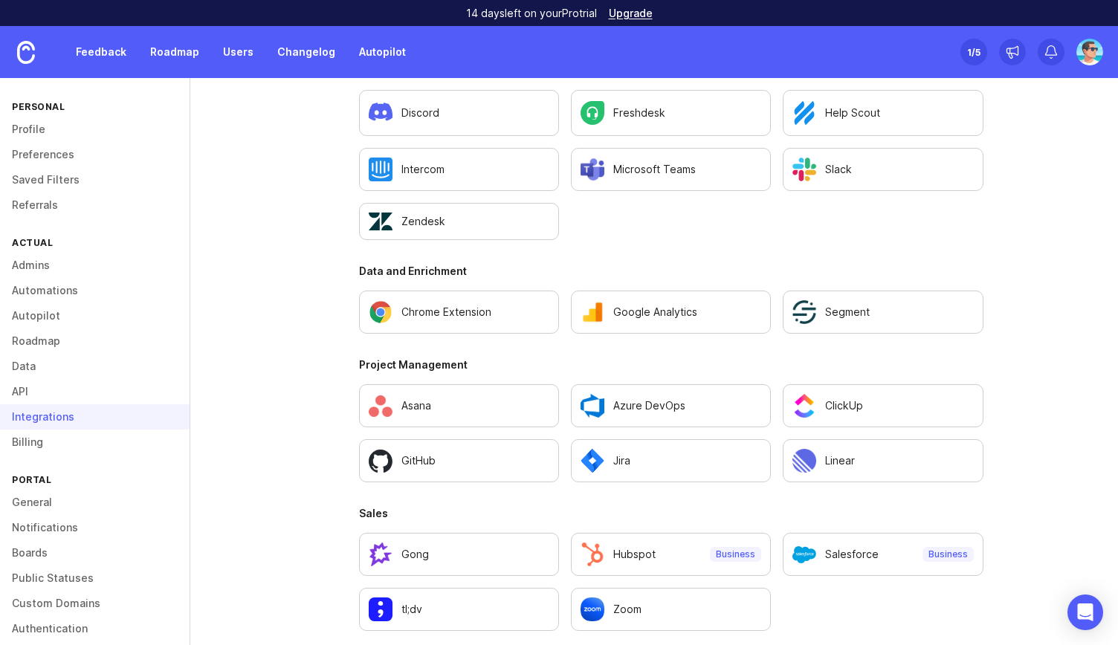
click at [91, 442] on link "Billing" at bounding box center [95, 442] width 190 height 25
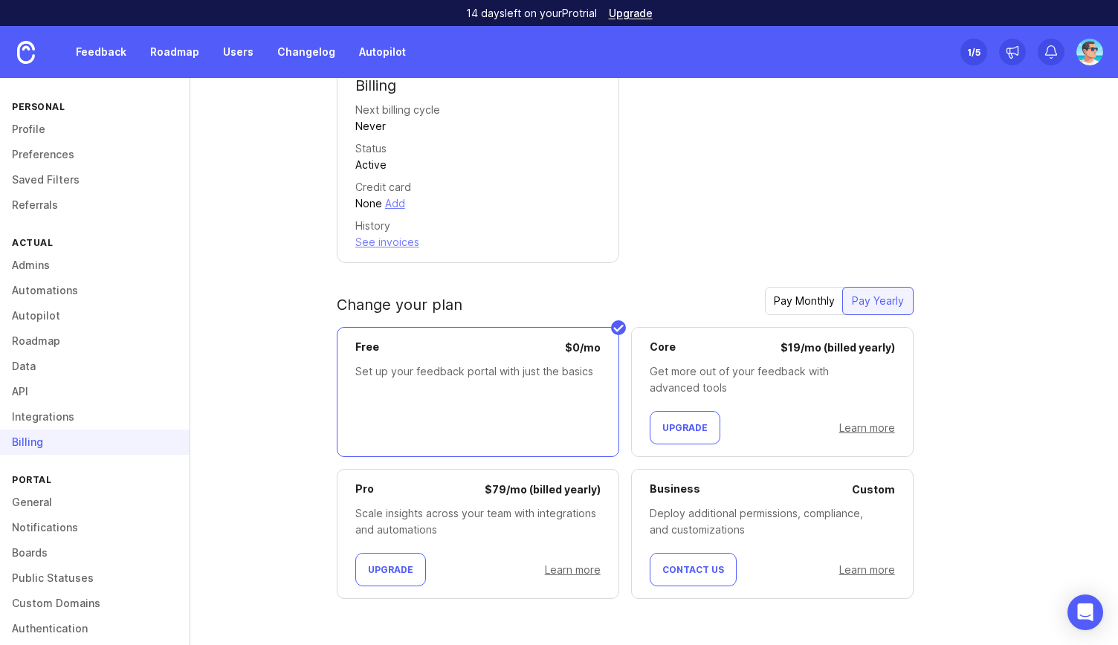
scroll to position [283, 0]
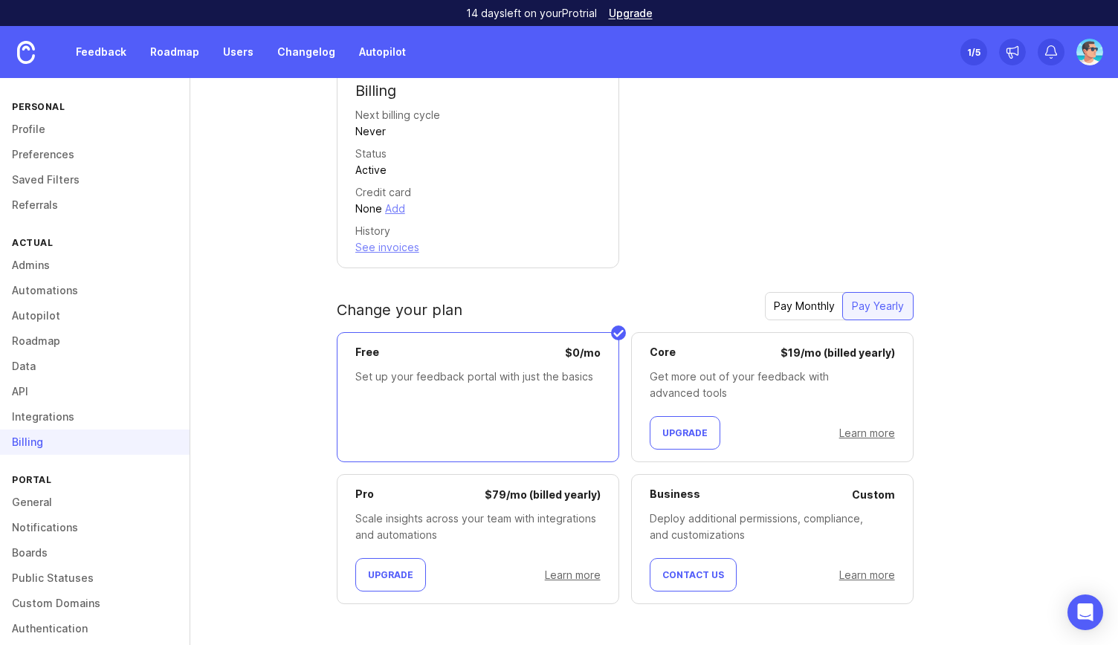
click at [439, 506] on div "Pro $ 79 / mo (billed yearly) Scale insights across your team with integrations…" at bounding box center [478, 539] width 283 height 130
click at [40, 506] on link "General" at bounding box center [95, 502] width 190 height 25
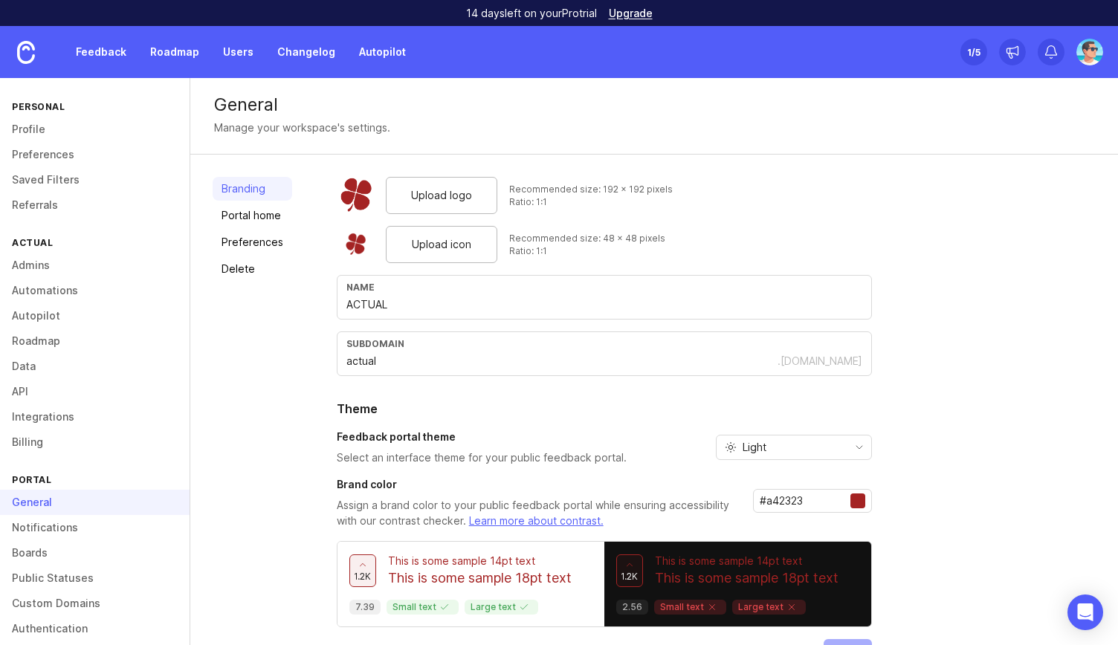
scroll to position [45, 0]
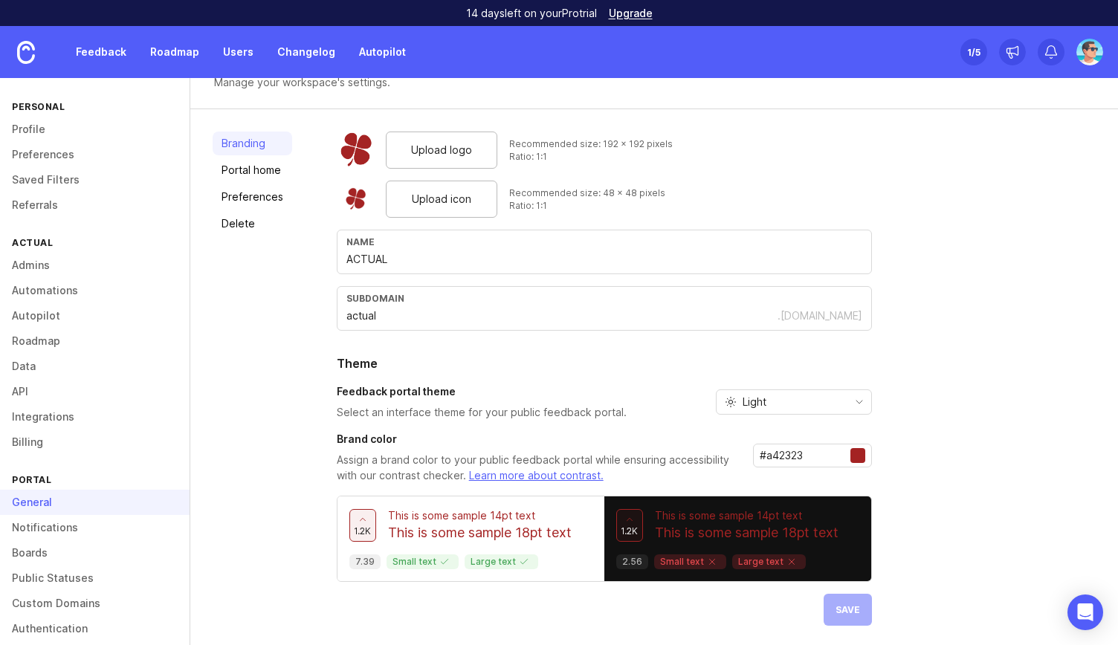
click at [247, 173] on link "Portal home" at bounding box center [253, 170] width 80 height 24
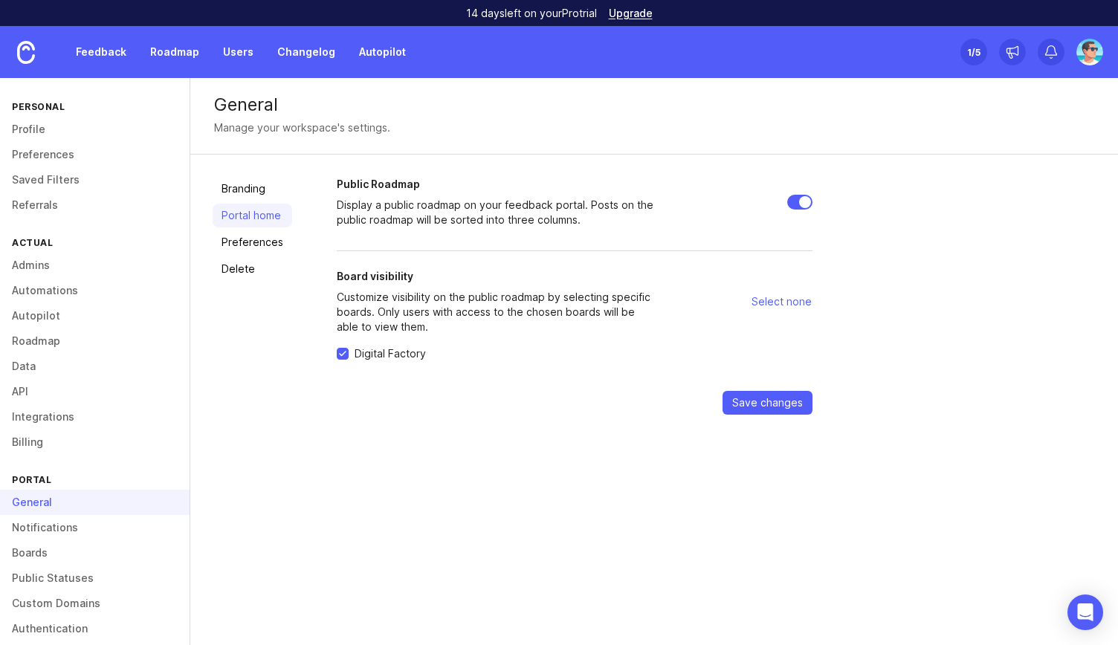
click at [271, 246] on link "Preferences" at bounding box center [253, 243] width 80 height 24
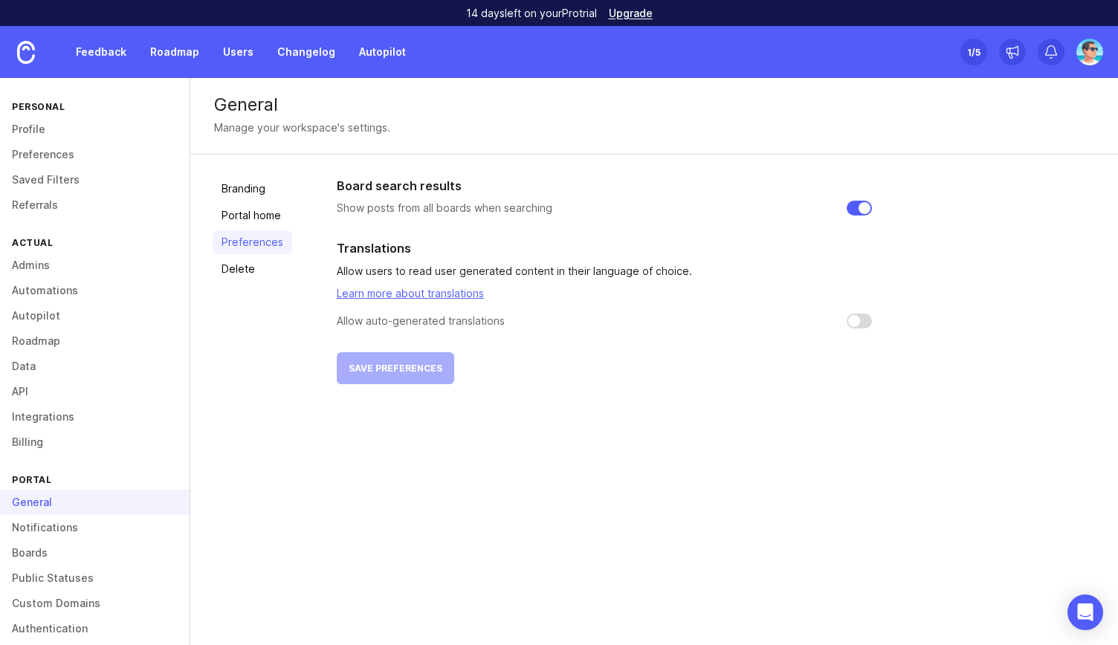
click at [850, 322] on input "checkbox" at bounding box center [859, 321] width 25 height 15
checkbox input "true"
click at [387, 367] on span "Save preferences" at bounding box center [396, 368] width 94 height 11
click at [248, 274] on link "Delete" at bounding box center [253, 269] width 80 height 24
